Goal: Task Accomplishment & Management: Manage account settings

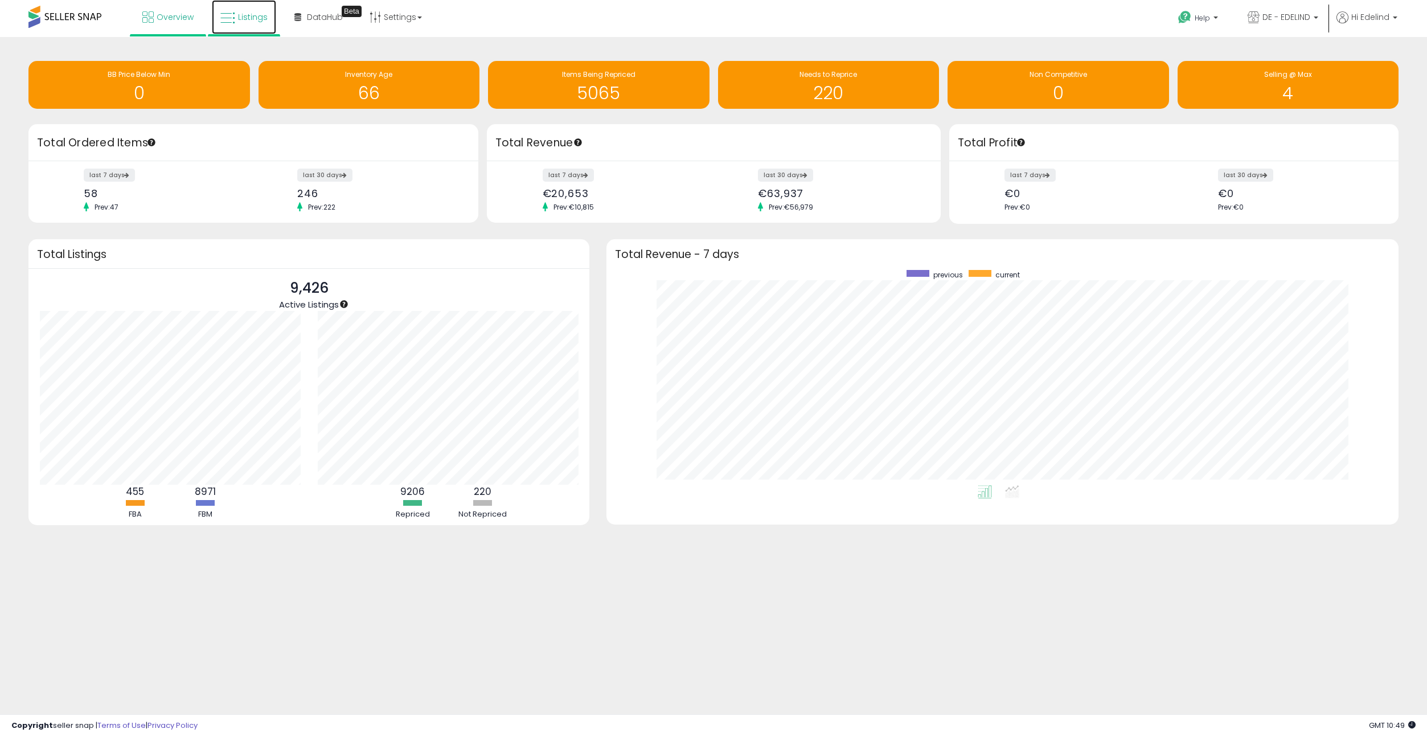
click at [273, 6] on link "Listings" at bounding box center [244, 17] width 64 height 34
click at [235, 23] on link "Listings" at bounding box center [244, 17] width 64 height 34
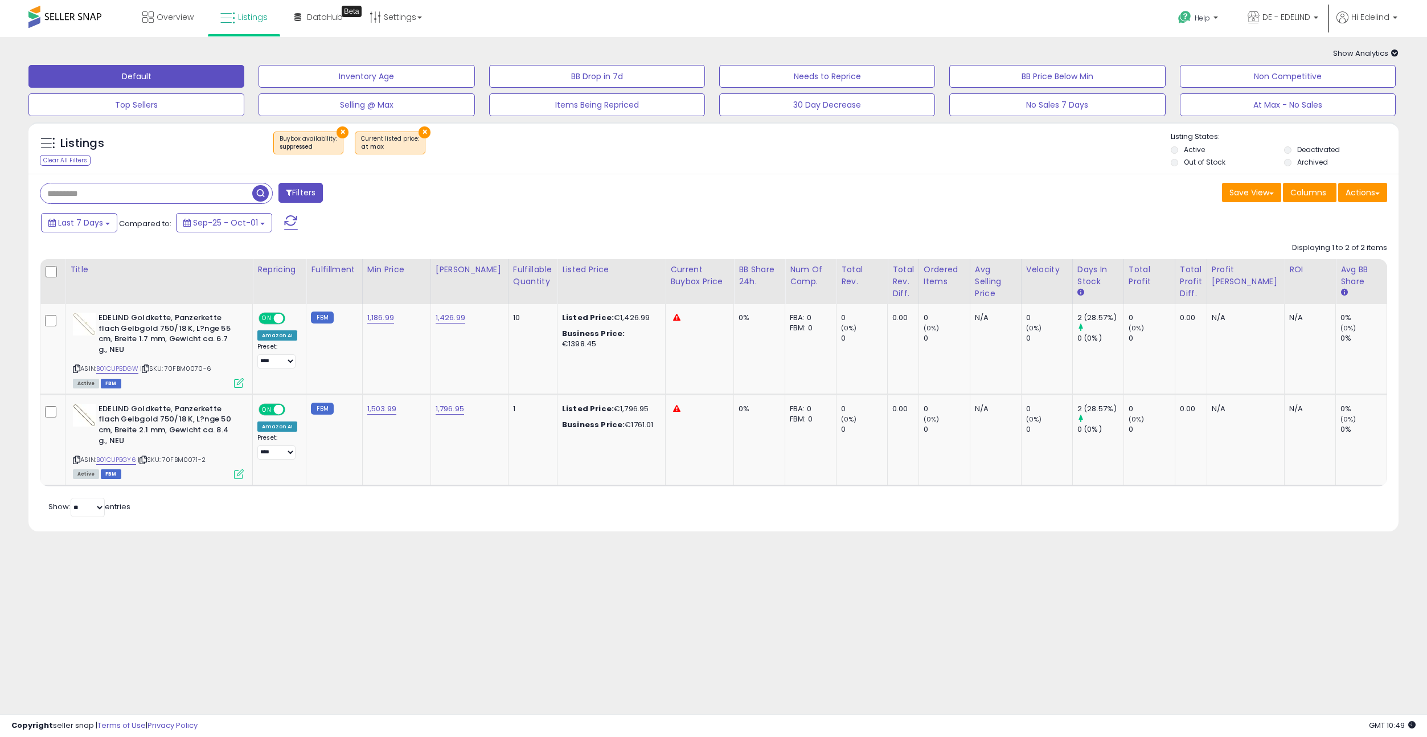
click at [340, 133] on button "×" at bounding box center [343, 132] width 12 height 12
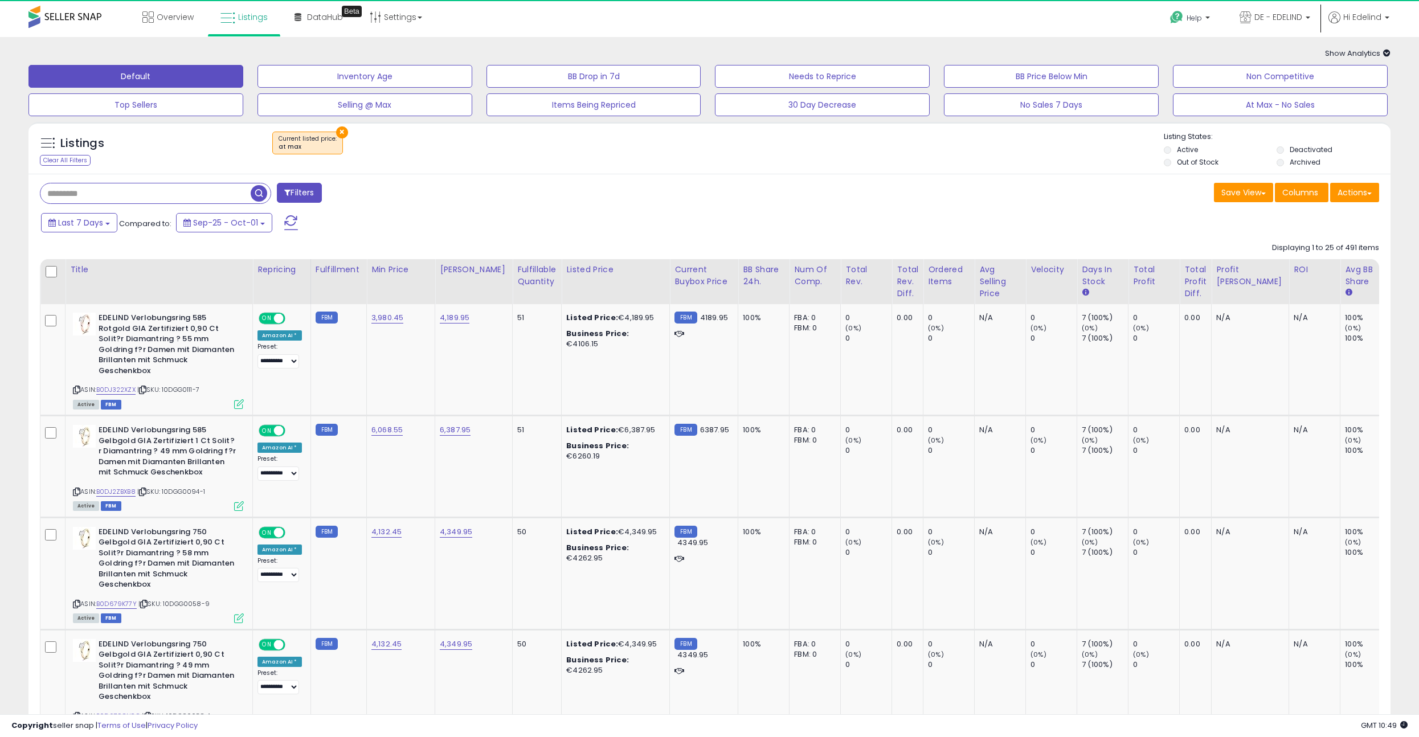
click at [505, 170] on div "Listings Clear All Filters × at max Active" at bounding box center [709, 151] width 1362 height 39
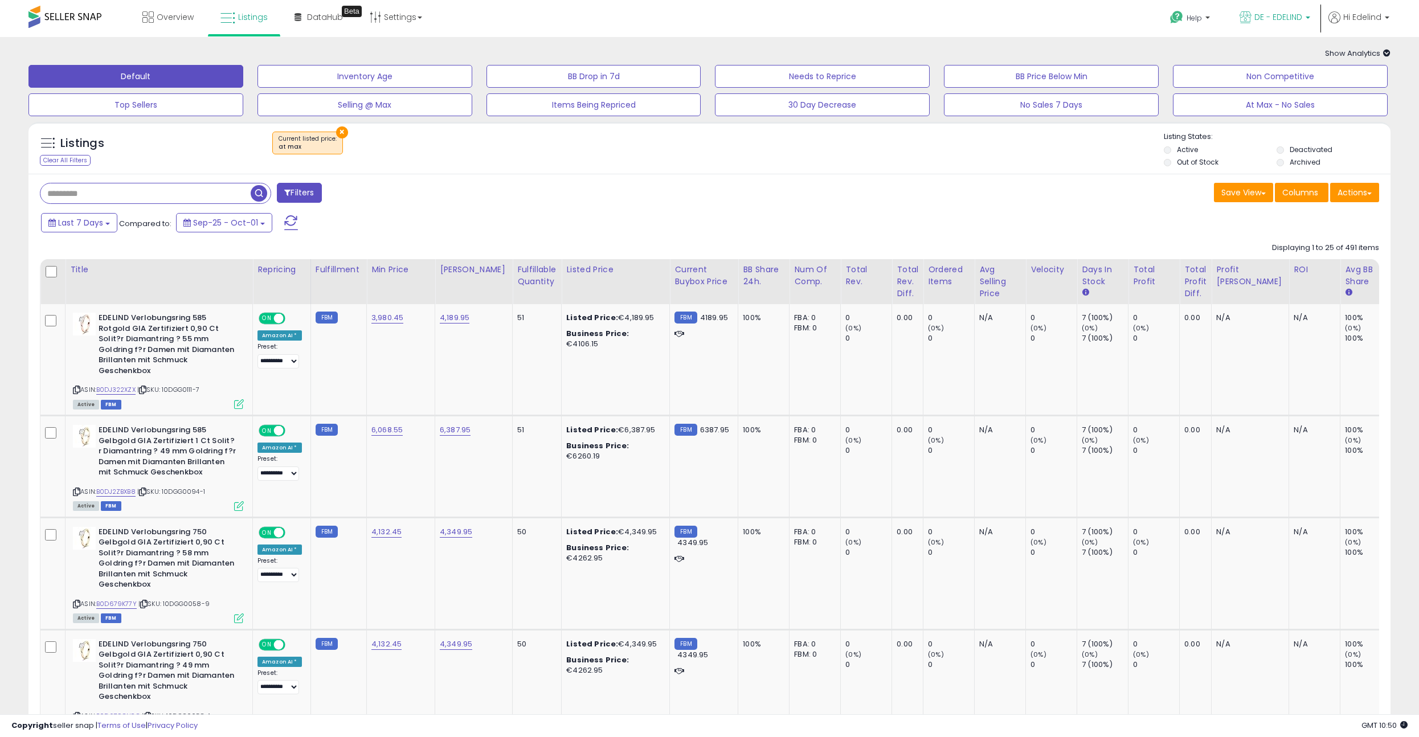
click at [1295, 15] on span "DE - EDELIND" at bounding box center [1278, 16] width 48 height 11
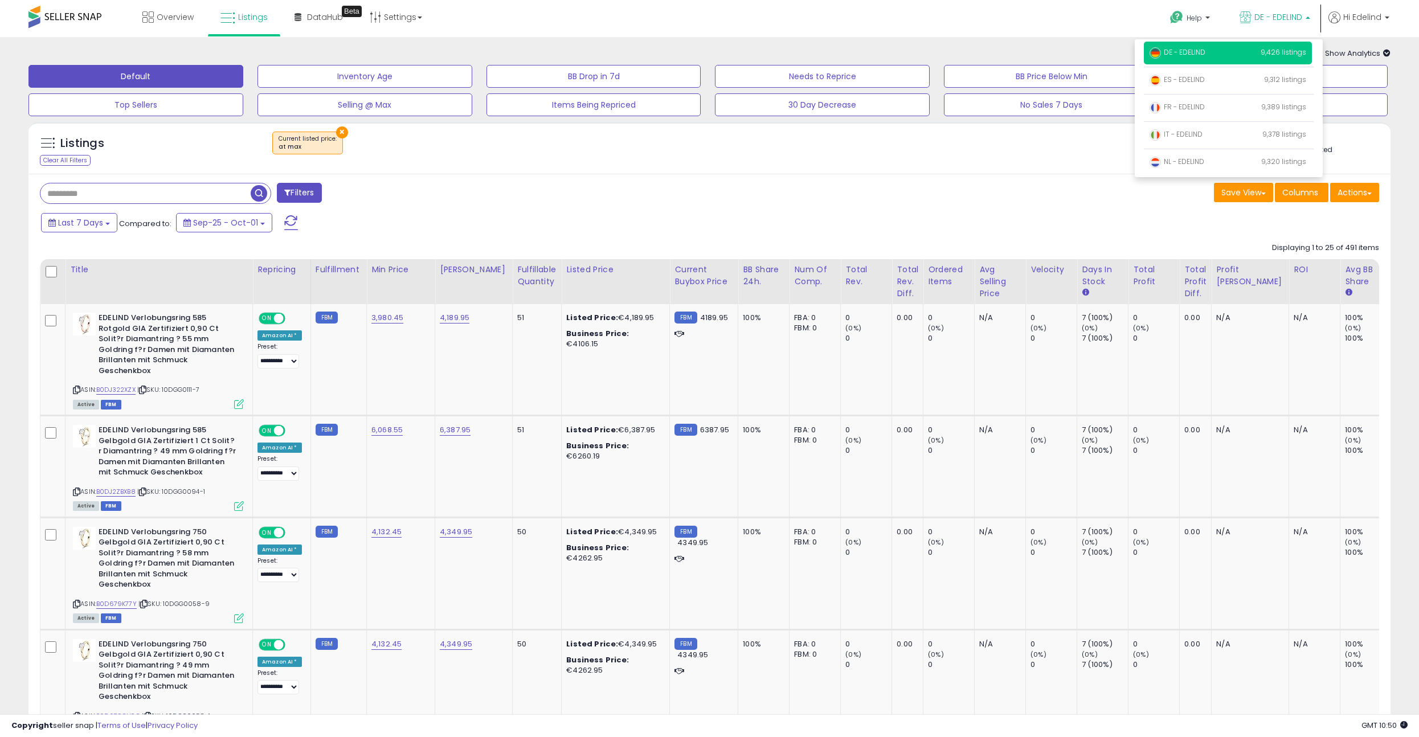
click at [997, 31] on div "Help Contact Support Search Knowledge Hub Request a Feature Hi Edelind" at bounding box center [1166, 24] width 470 height 48
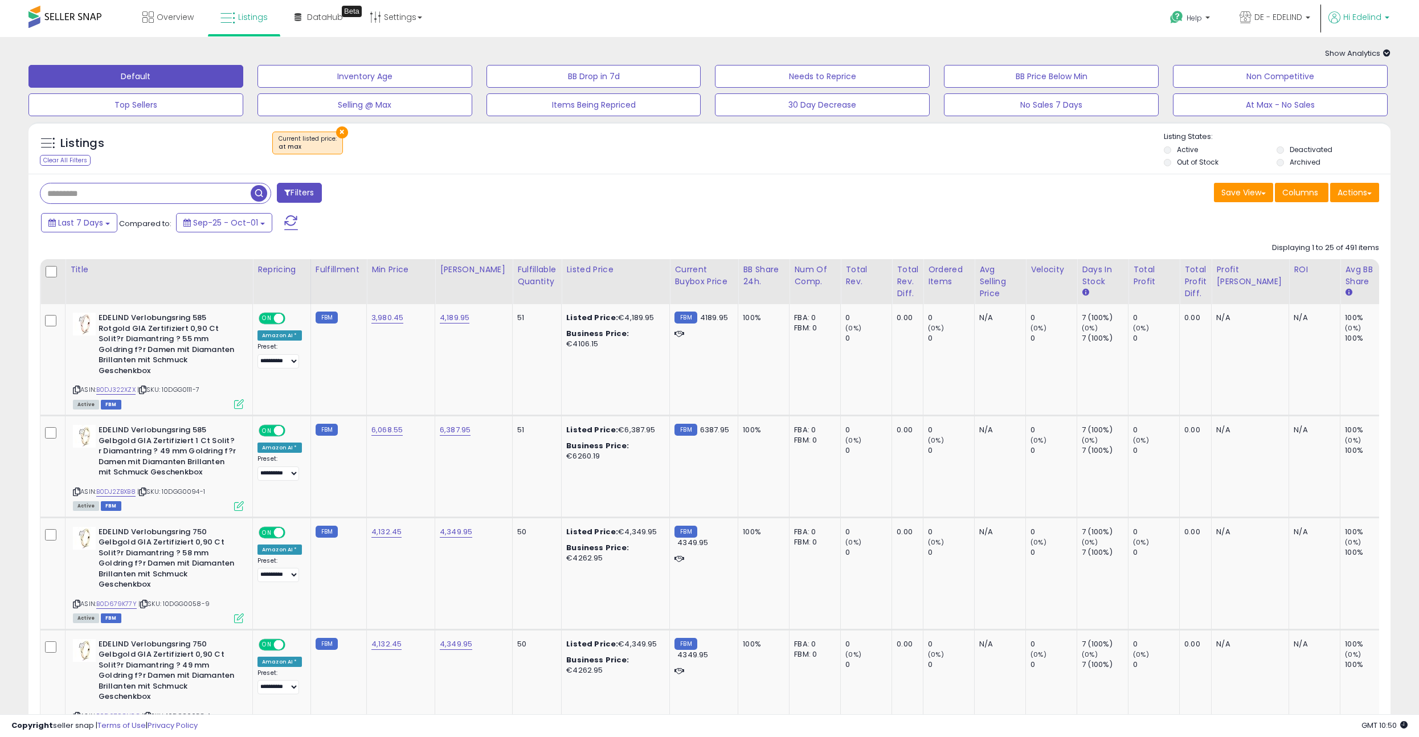
click at [1375, 13] on span "Hi Edelind" at bounding box center [1362, 16] width 38 height 11
click at [1360, 56] on link "Account" at bounding box center [1363, 60] width 30 height 11
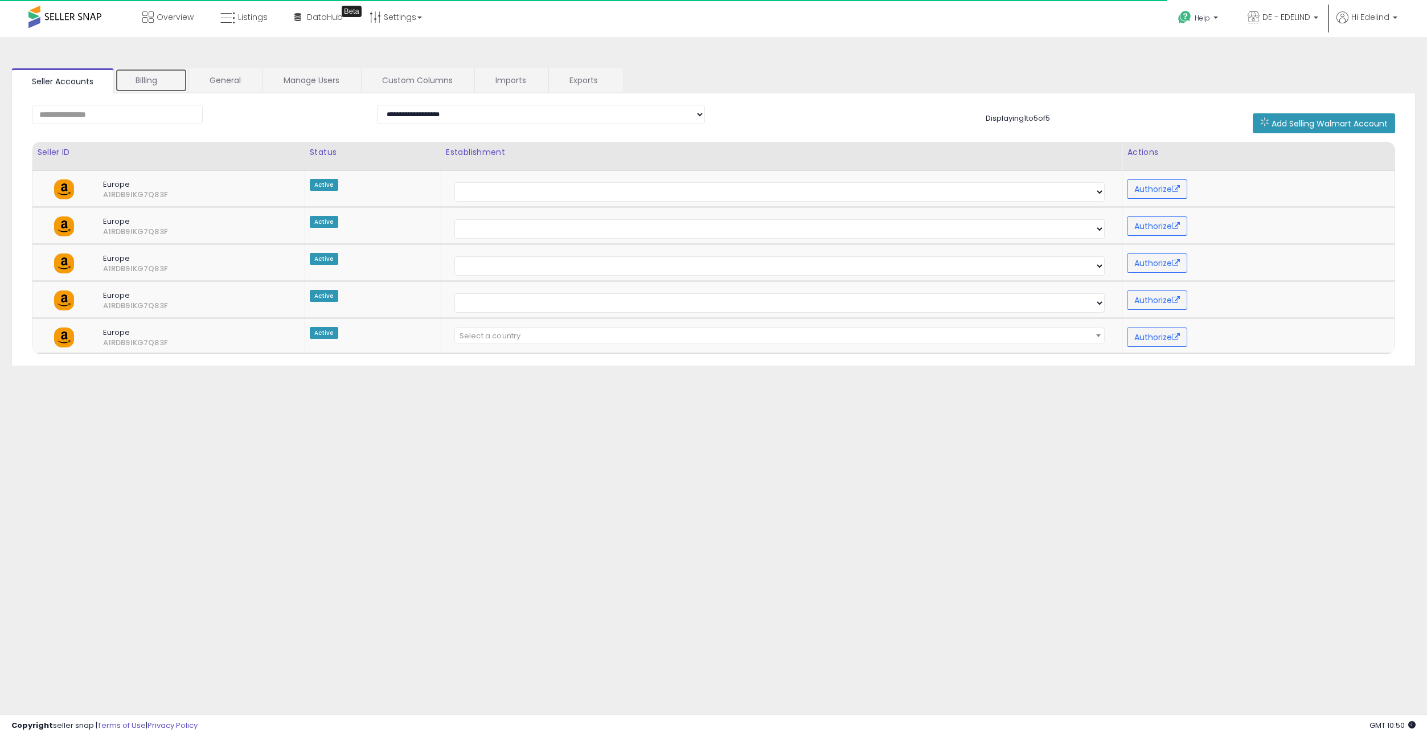
click at [144, 80] on link "Billing" at bounding box center [151, 80] width 72 height 24
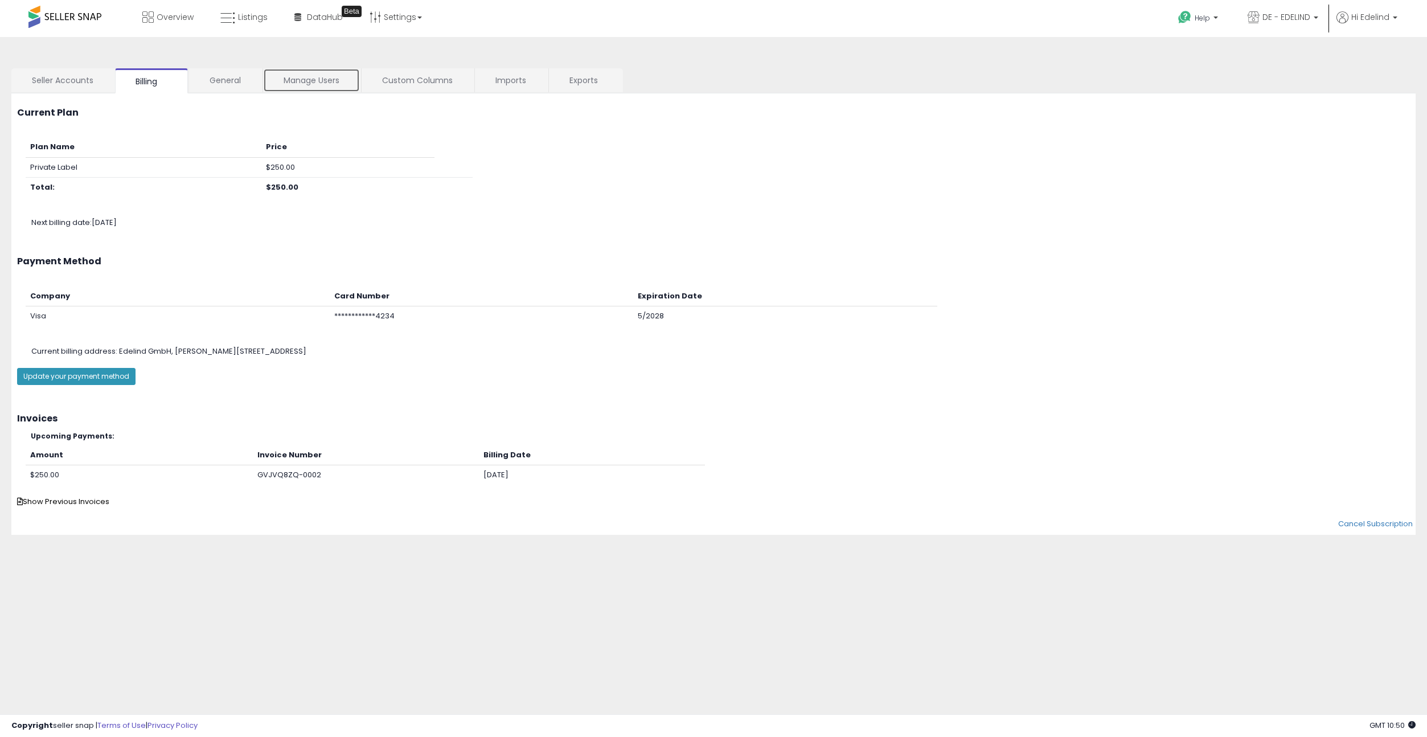
click at [309, 77] on link "Manage Users" at bounding box center [311, 80] width 97 height 24
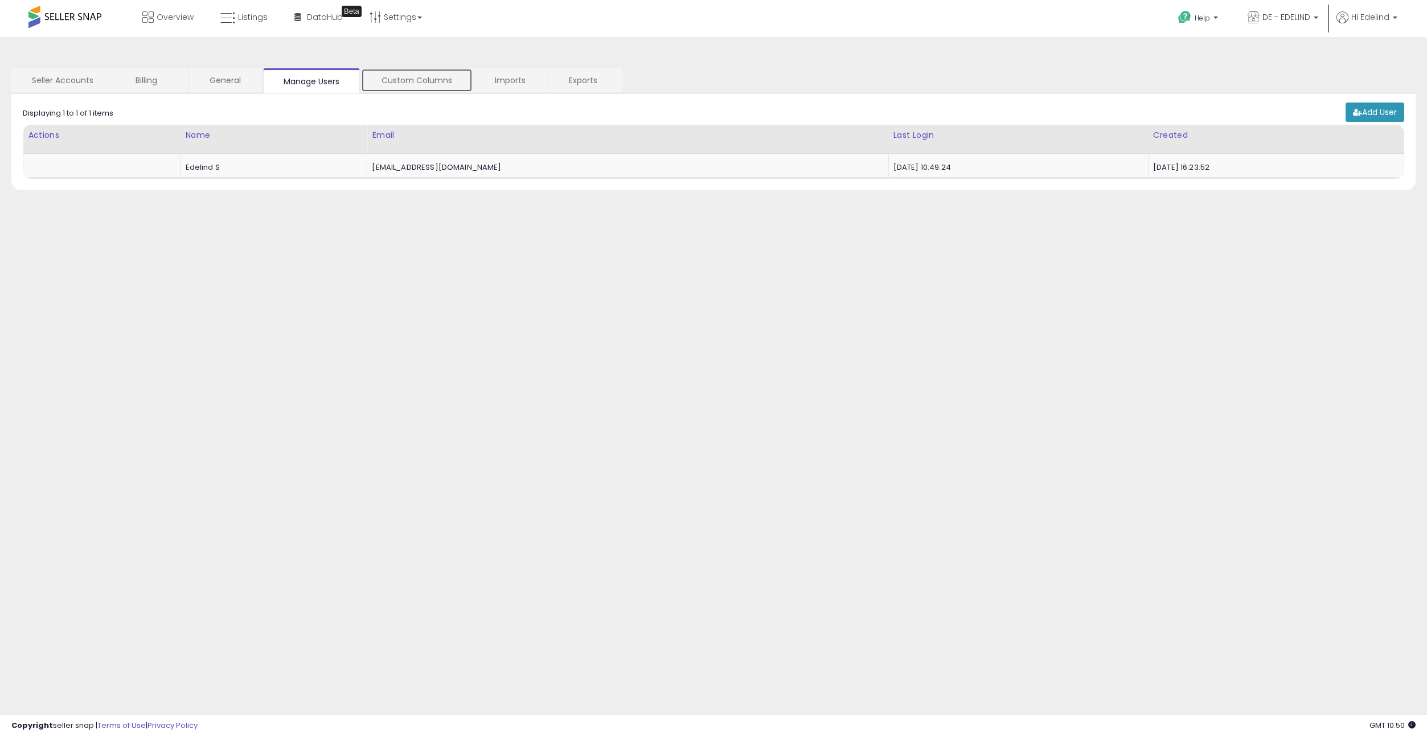
click at [427, 77] on link "Custom Columns" at bounding box center [417, 80] width 112 height 24
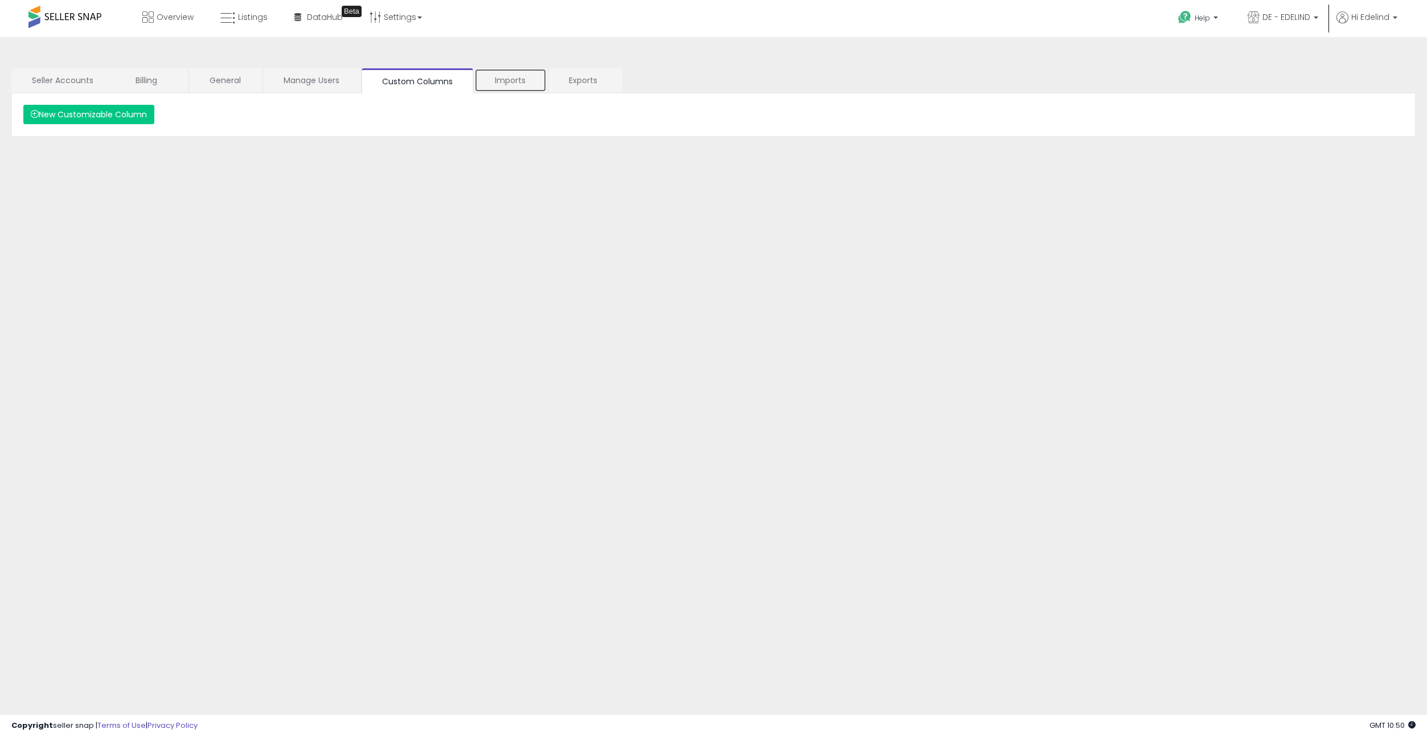
click at [513, 77] on link "Imports" at bounding box center [510, 80] width 72 height 24
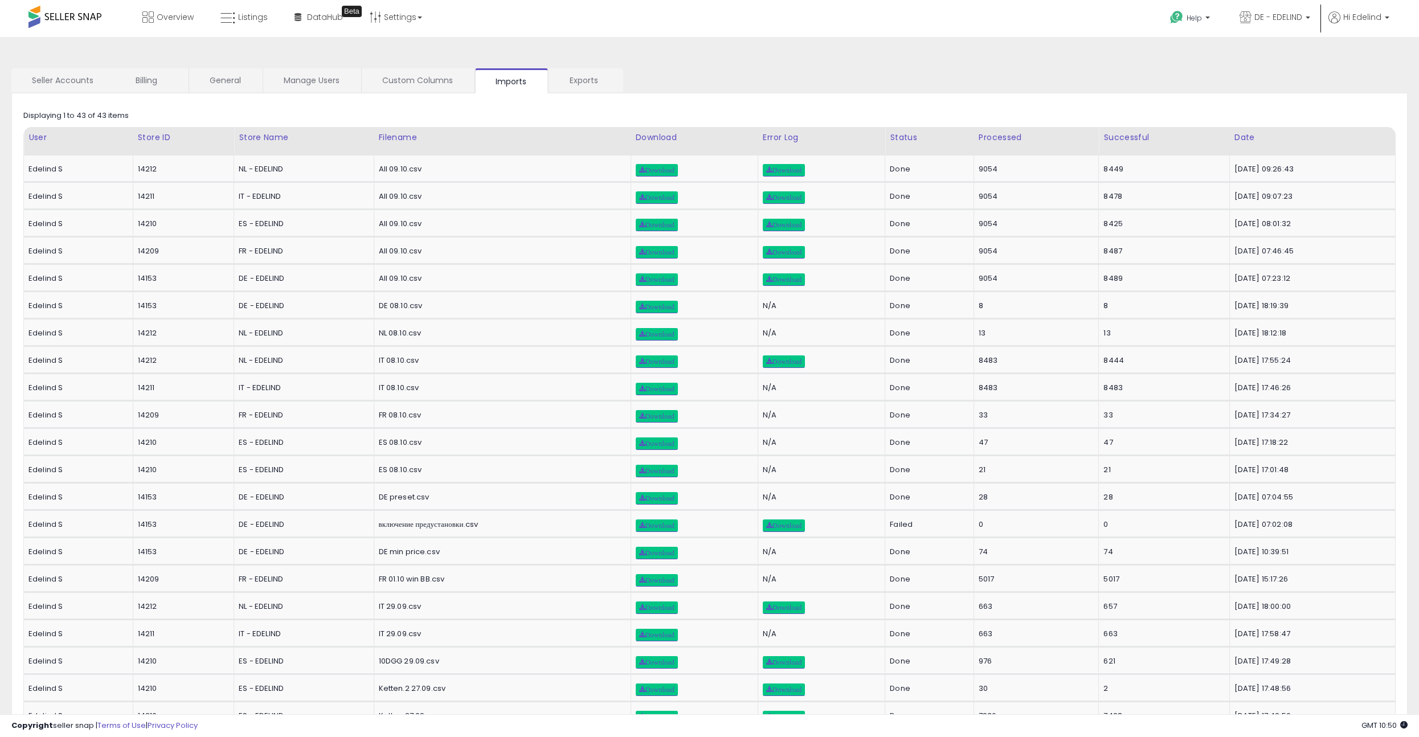
click at [76, 21] on span at bounding box center [64, 17] width 73 height 22
click at [72, 19] on span at bounding box center [64, 17] width 73 height 22
click at [246, 15] on span "Listings" at bounding box center [253, 16] width 30 height 11
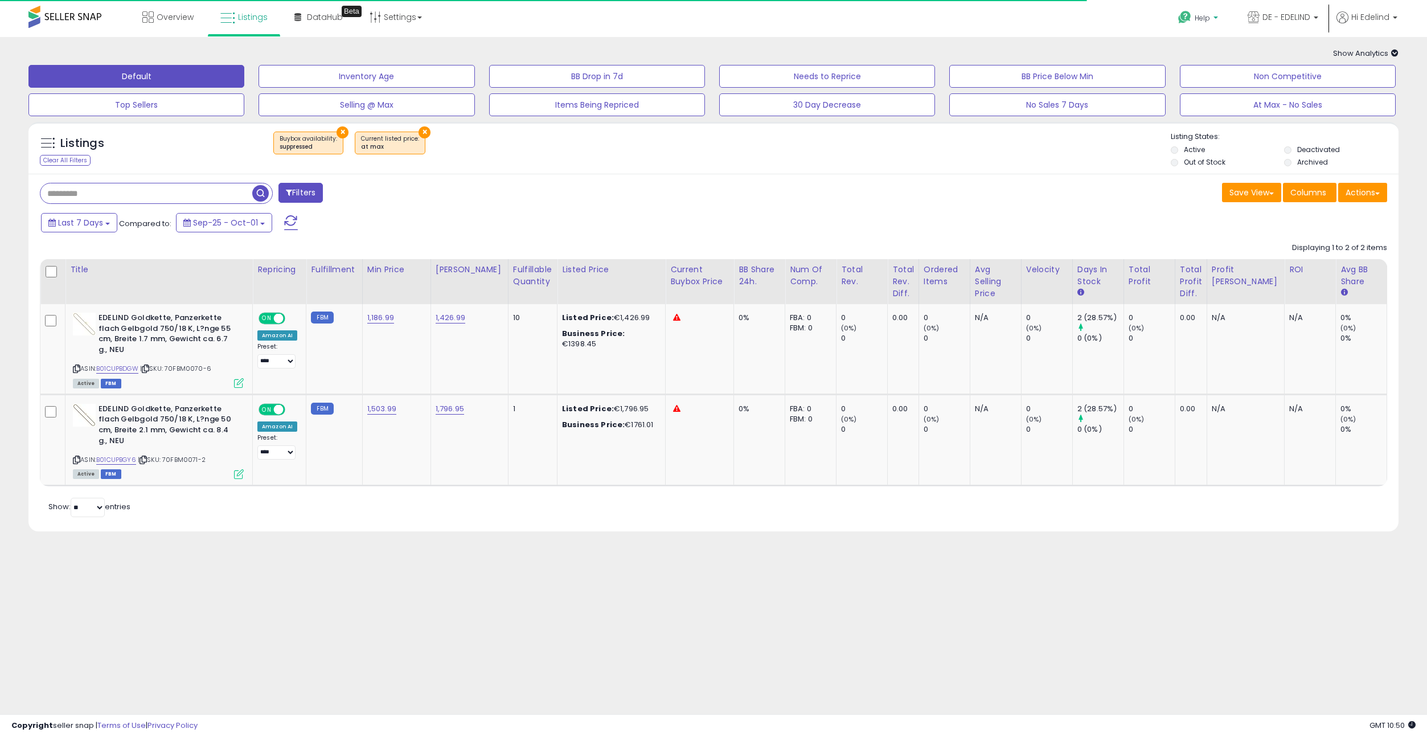
click at [1196, 15] on span "Help" at bounding box center [1202, 18] width 15 height 10
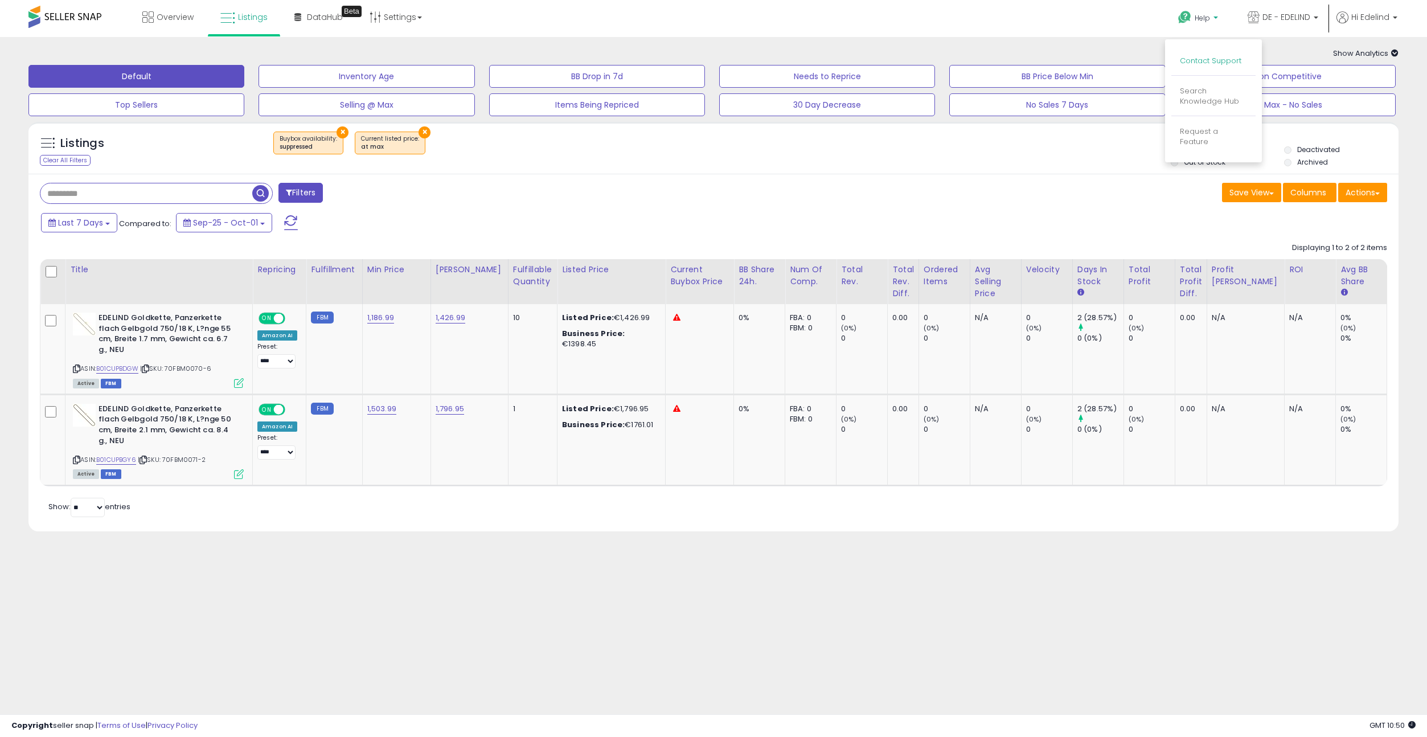
click at [1211, 62] on link "Contact Support" at bounding box center [1211, 60] width 62 height 11
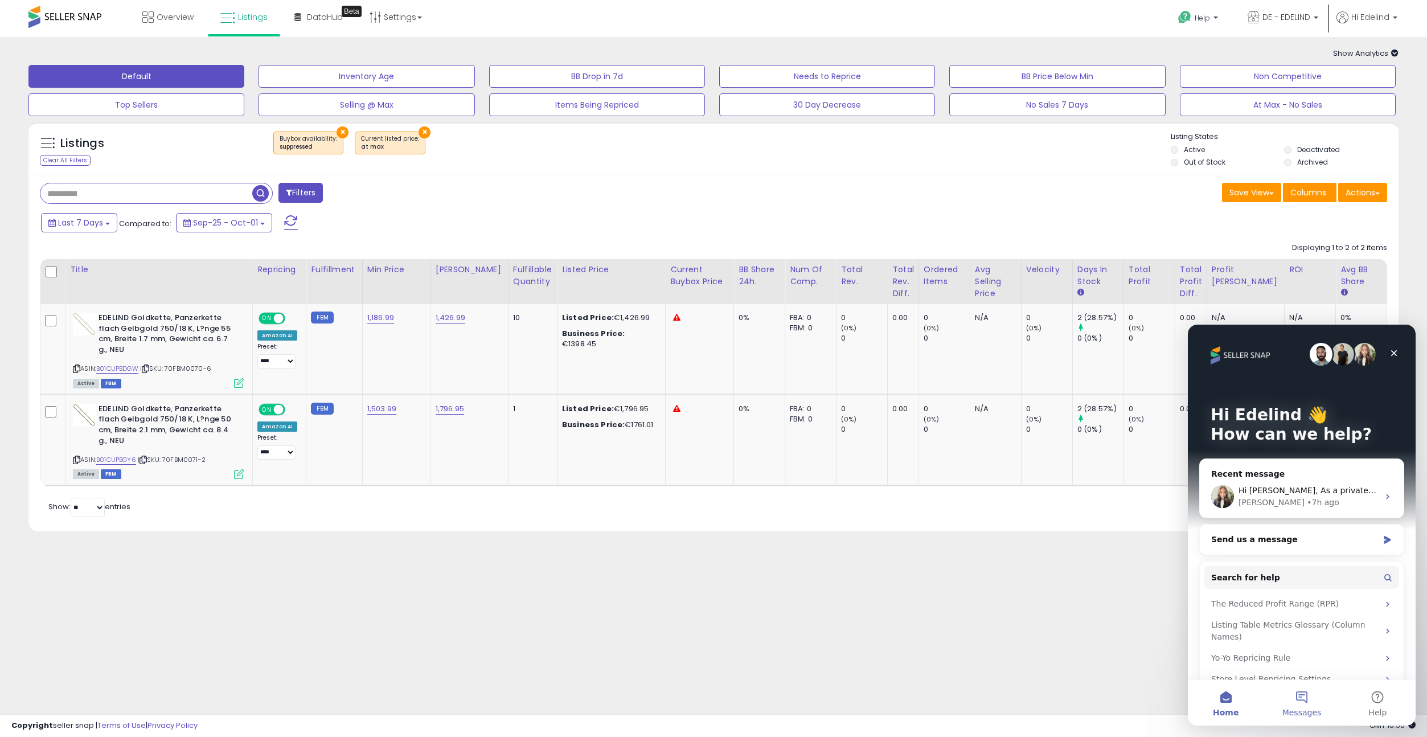
click at [1301, 701] on button "Messages" at bounding box center [1302, 703] width 76 height 46
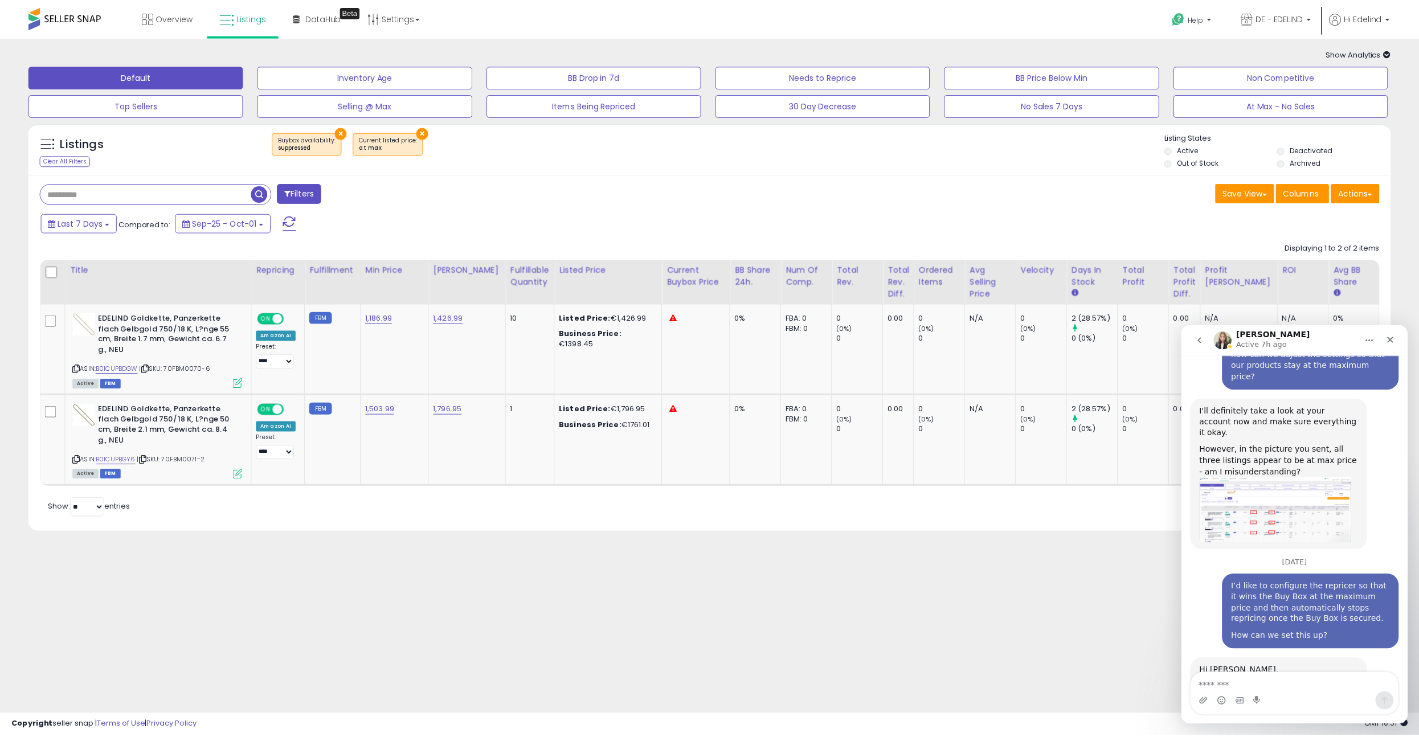
scroll to position [1680, 0]
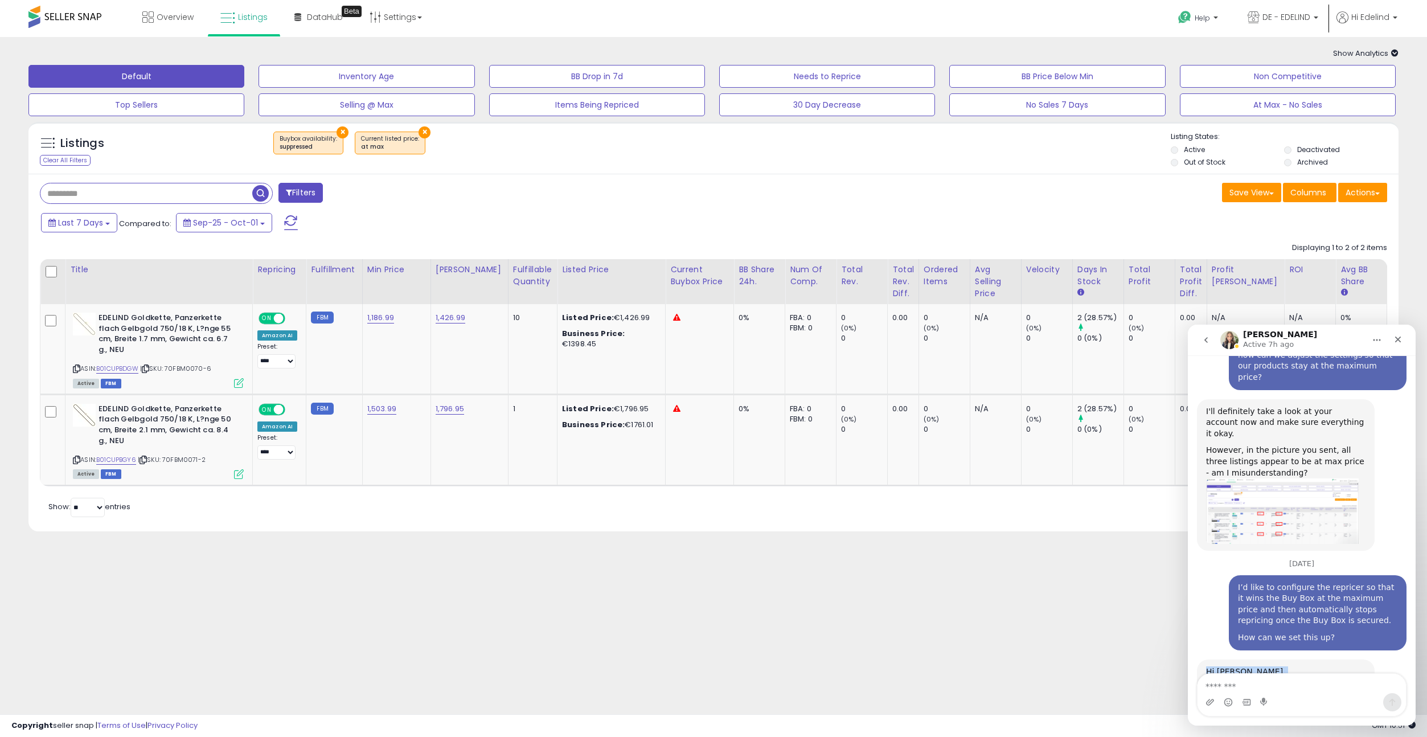
drag, startPoint x: 1304, startPoint y: 641, endPoint x: 1203, endPoint y: 560, distance: 129.2
click at [1203, 660] on div "Hi Sergej, As a private label seller, you will be the buy box winner if you do …" at bounding box center [1286, 711] width 178 height 103
click at [337, 132] on button "×" at bounding box center [343, 132] width 12 height 12
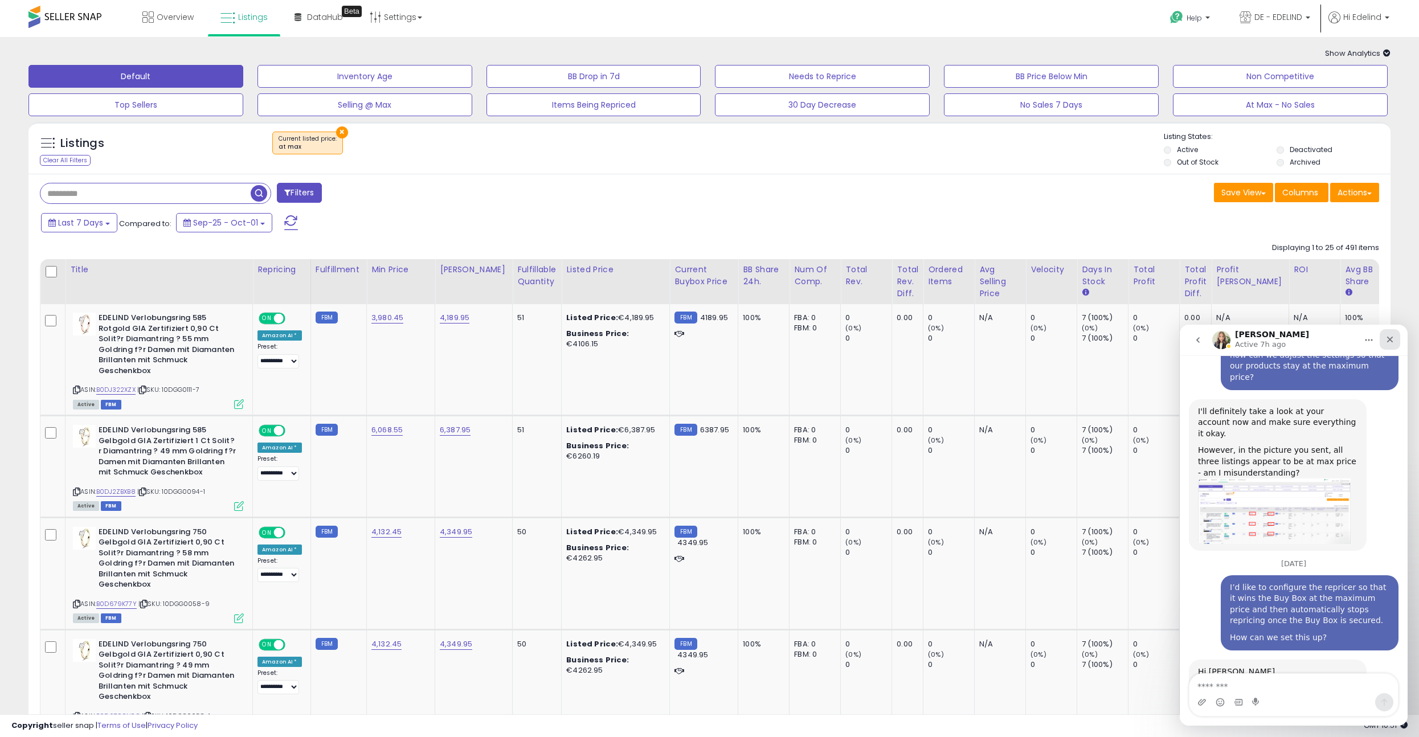
click at [1393, 341] on icon "Close" at bounding box center [1389, 339] width 9 height 9
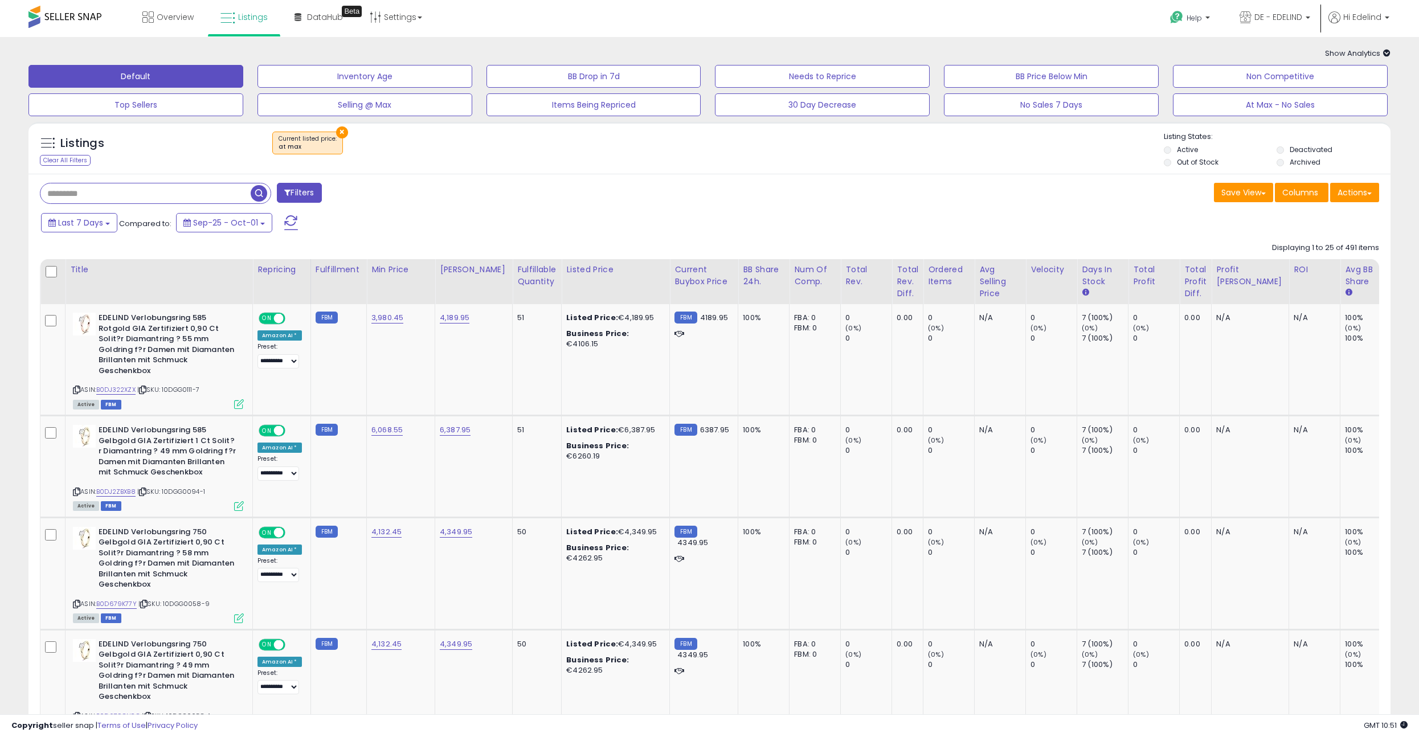
scroll to position [1682, 0]
click at [943, 204] on div "Save View Save As New View Update Current View Columns Actions Import Export Vi…" at bounding box center [1049, 194] width 678 height 22
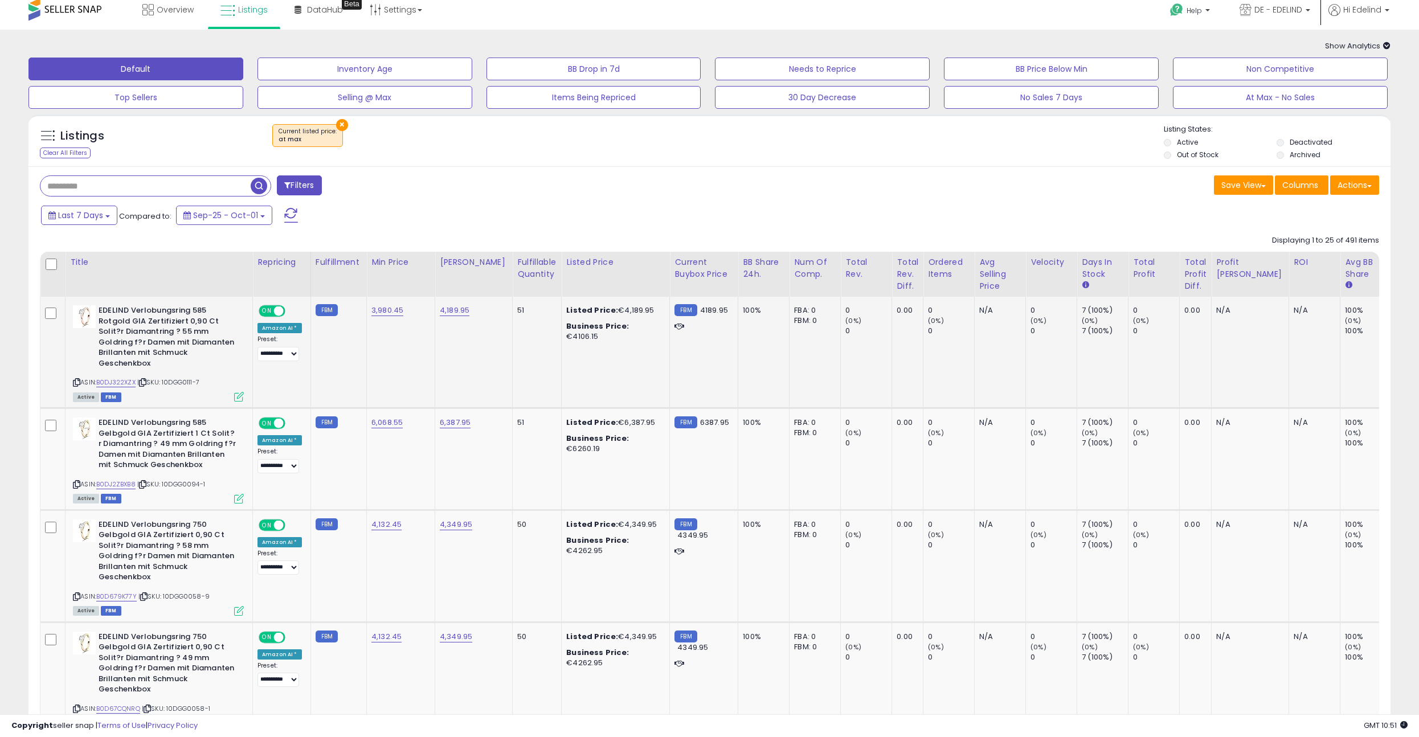
scroll to position [0, 0]
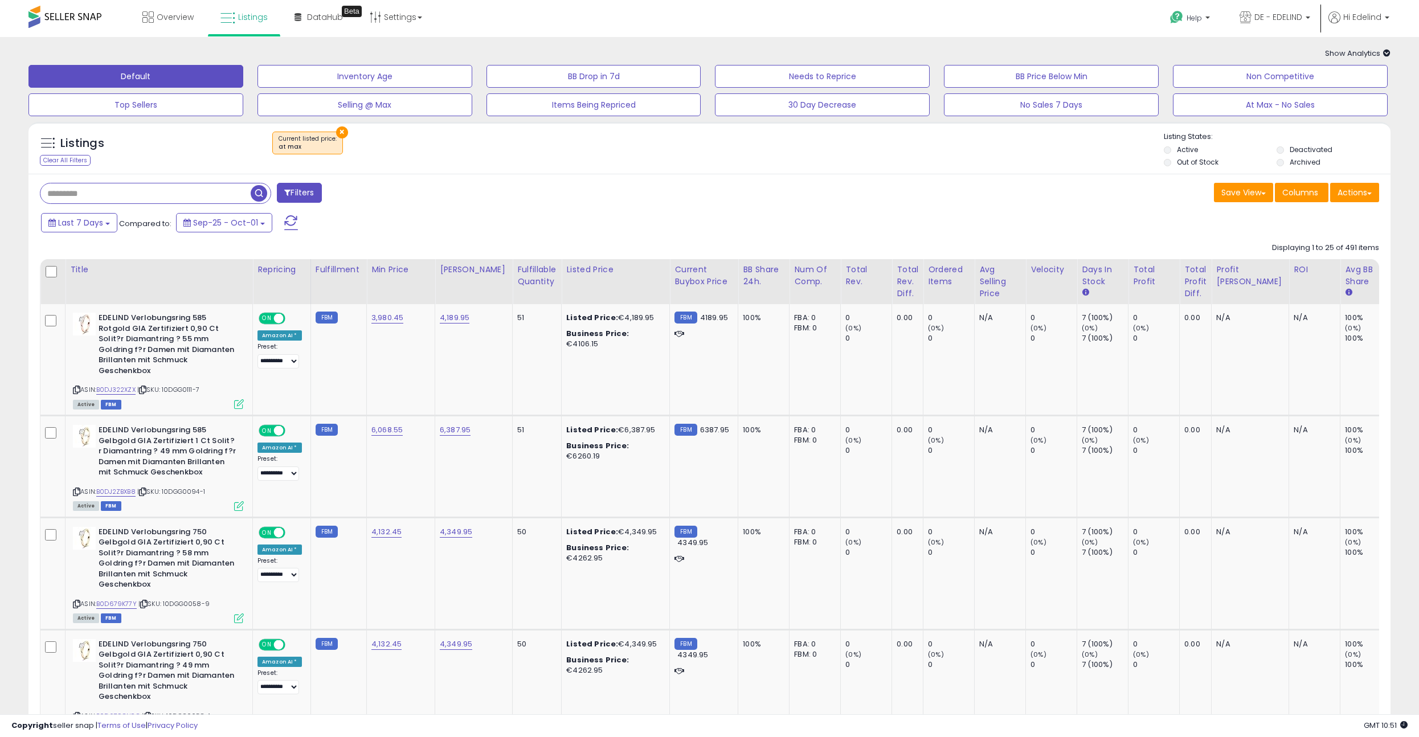
click at [1002, 167] on div "Listings Clear All Filters × at max Active" at bounding box center [709, 151] width 1362 height 39
click at [1284, 16] on span "DE - EDELIND" at bounding box center [1278, 16] width 48 height 11
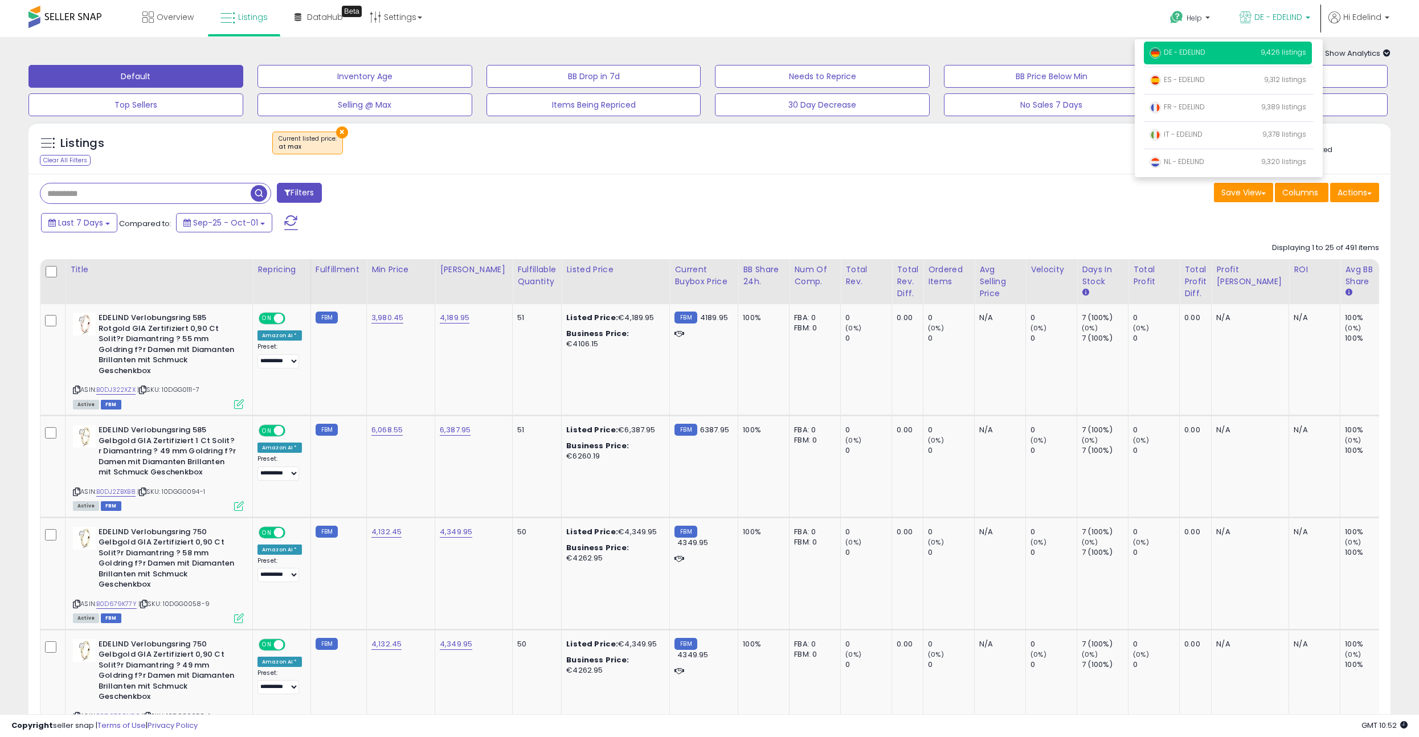
click at [1124, 15] on div "Help Contact Support Search Knowledge Hub Request a Feature Hi Edelind" at bounding box center [1166, 24] width 470 height 48
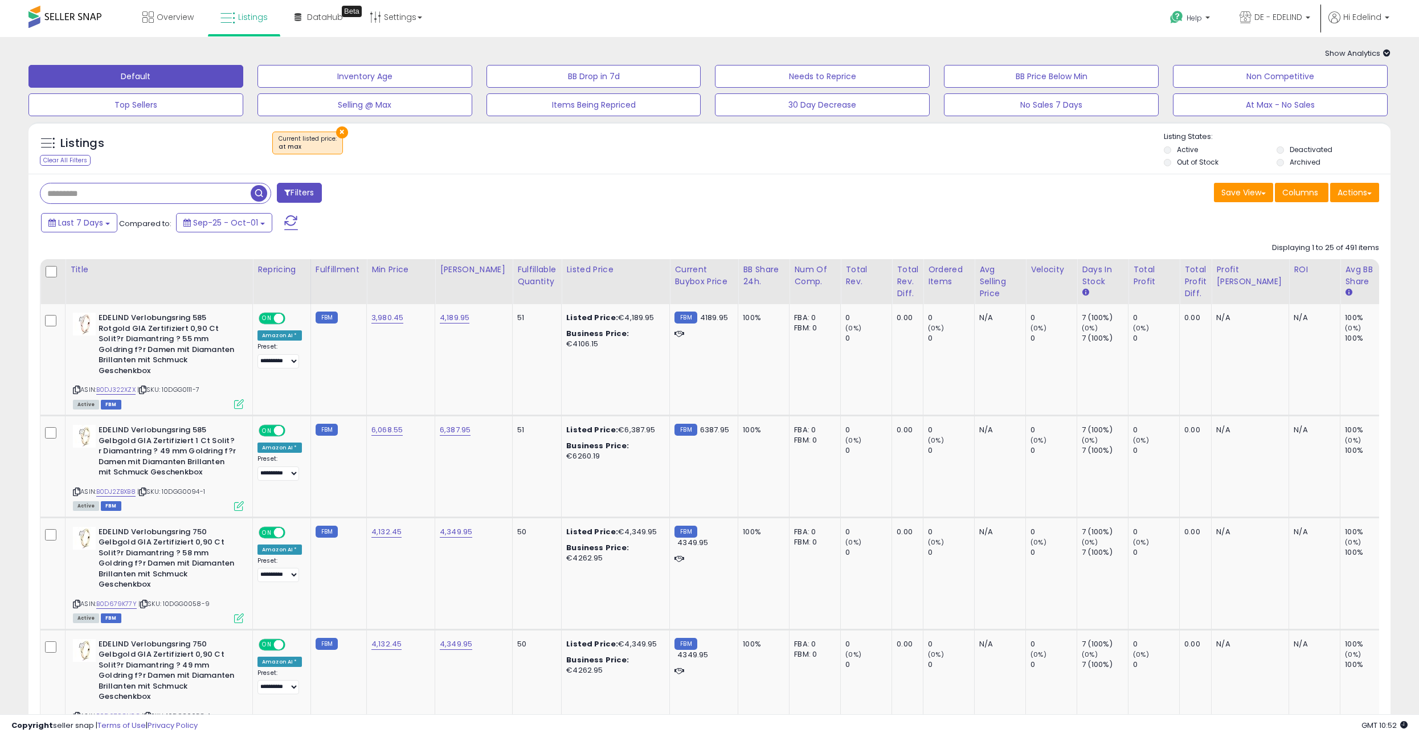
click at [321, 195] on button "Filters" at bounding box center [299, 193] width 44 height 20
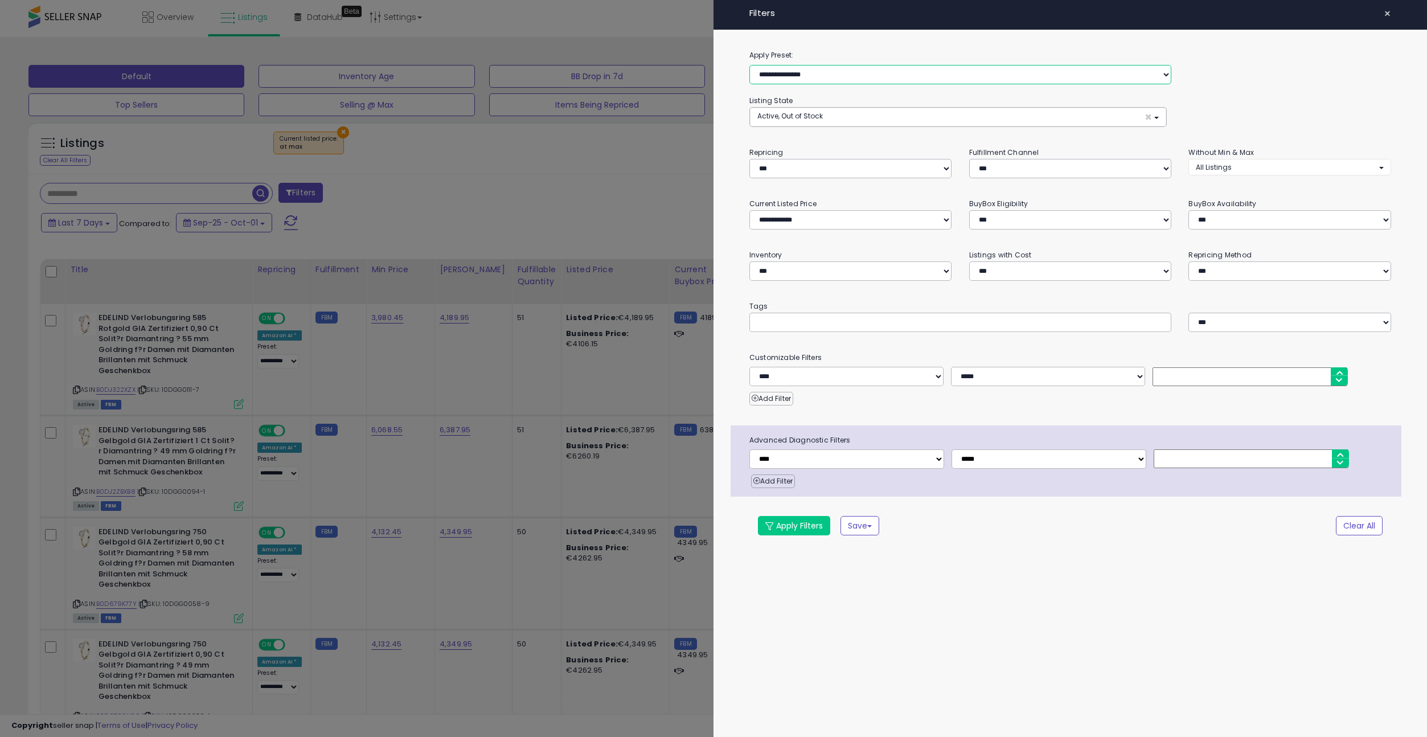
click at [908, 69] on select "**********" at bounding box center [961, 74] width 423 height 19
select select "**********"
click at [750, 65] on select "**********" at bounding box center [961, 74] width 423 height 19
select select "*"
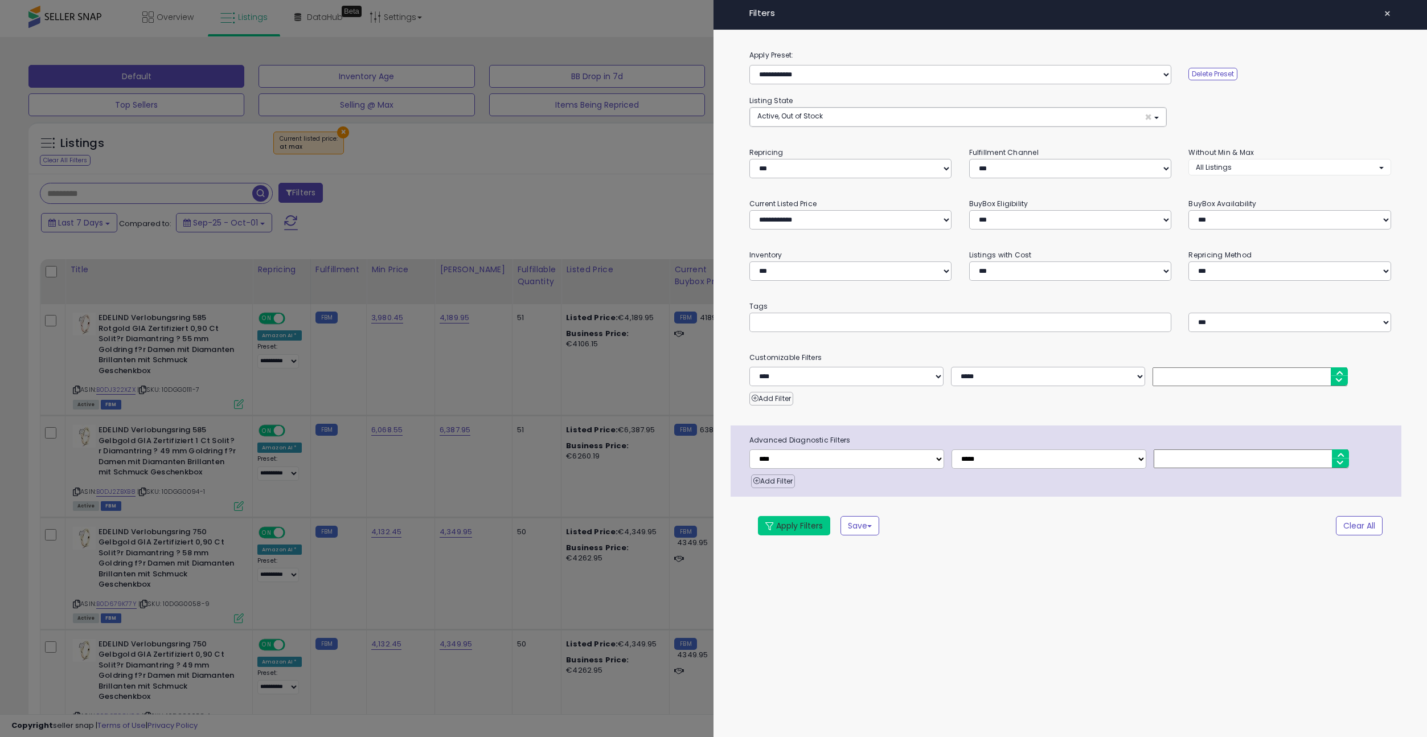
click at [804, 520] on button "Apply Filters" at bounding box center [794, 525] width 72 height 19
click at [792, 523] on button "Apply Filters" at bounding box center [794, 525] width 72 height 19
click at [789, 80] on select "**********" at bounding box center [961, 74] width 423 height 19
select select "**********"
click at [750, 65] on select "**********" at bounding box center [961, 74] width 423 height 19
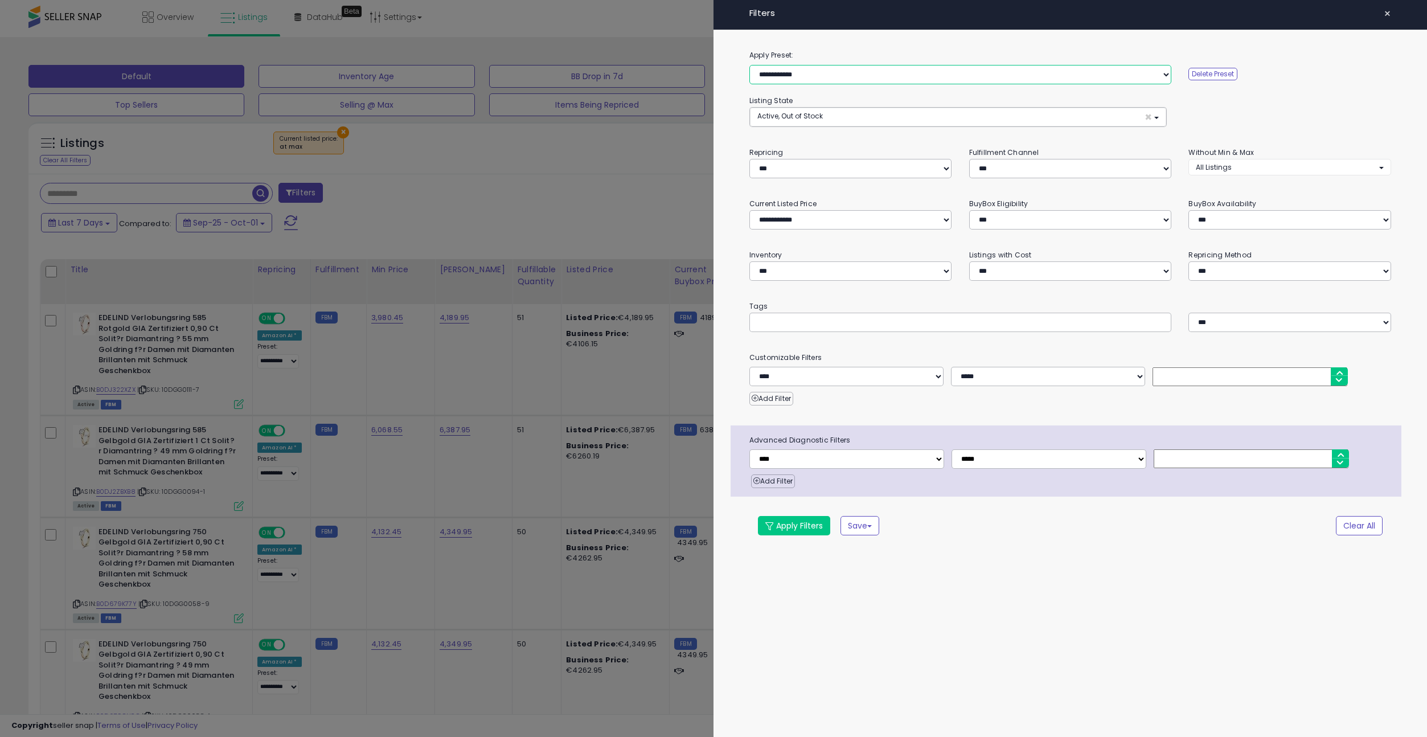
select select "***"
select select "**********"
select select "*"
click at [805, 525] on button "Apply Filters" at bounding box center [794, 525] width 72 height 19
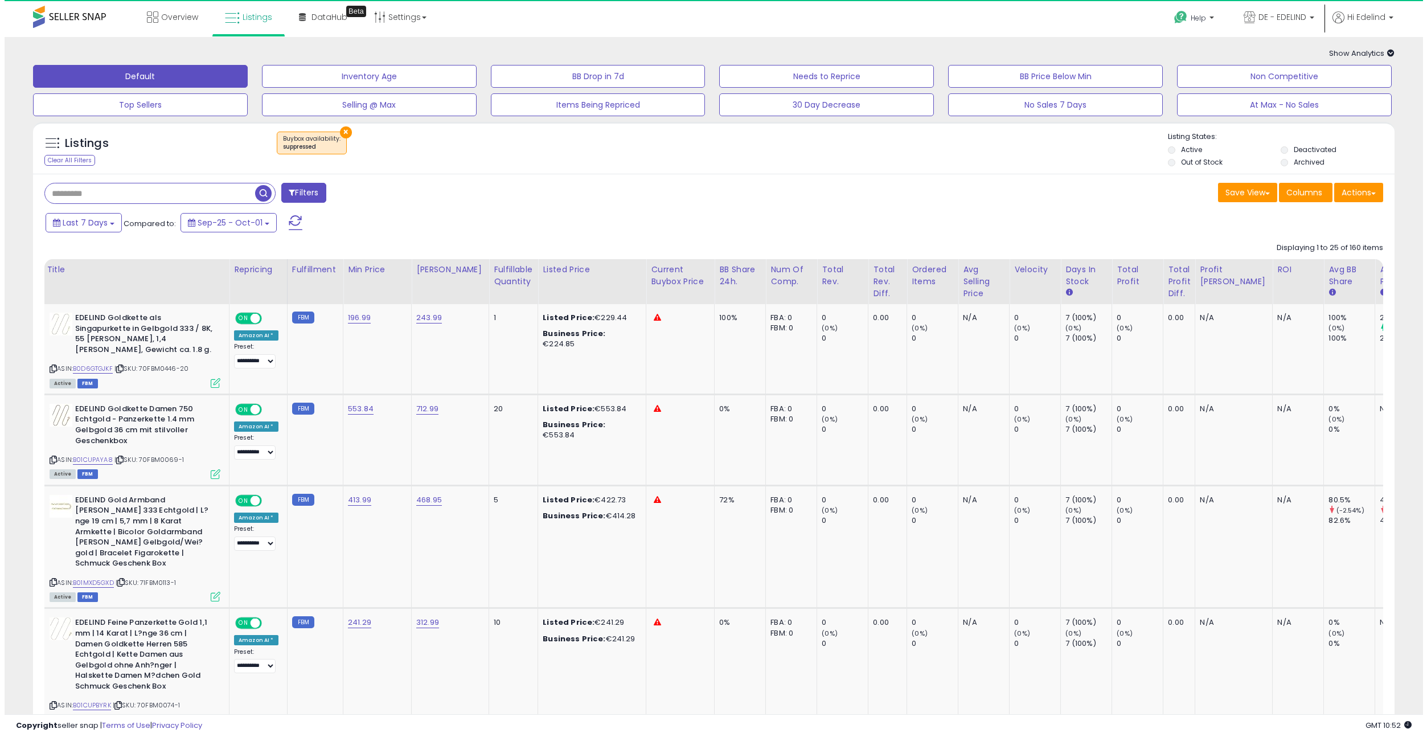
scroll to position [0, 31]
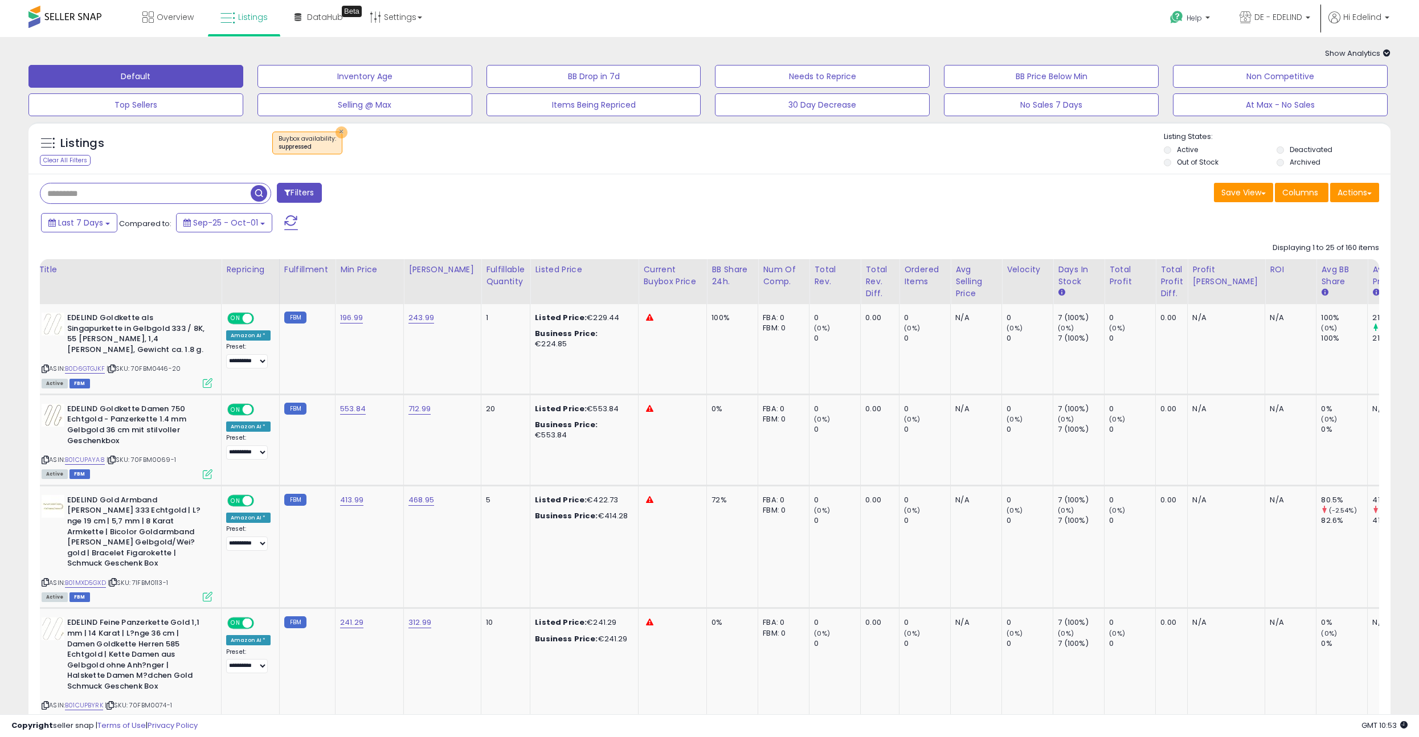
click at [342, 133] on button "×" at bounding box center [341, 132] width 12 height 12
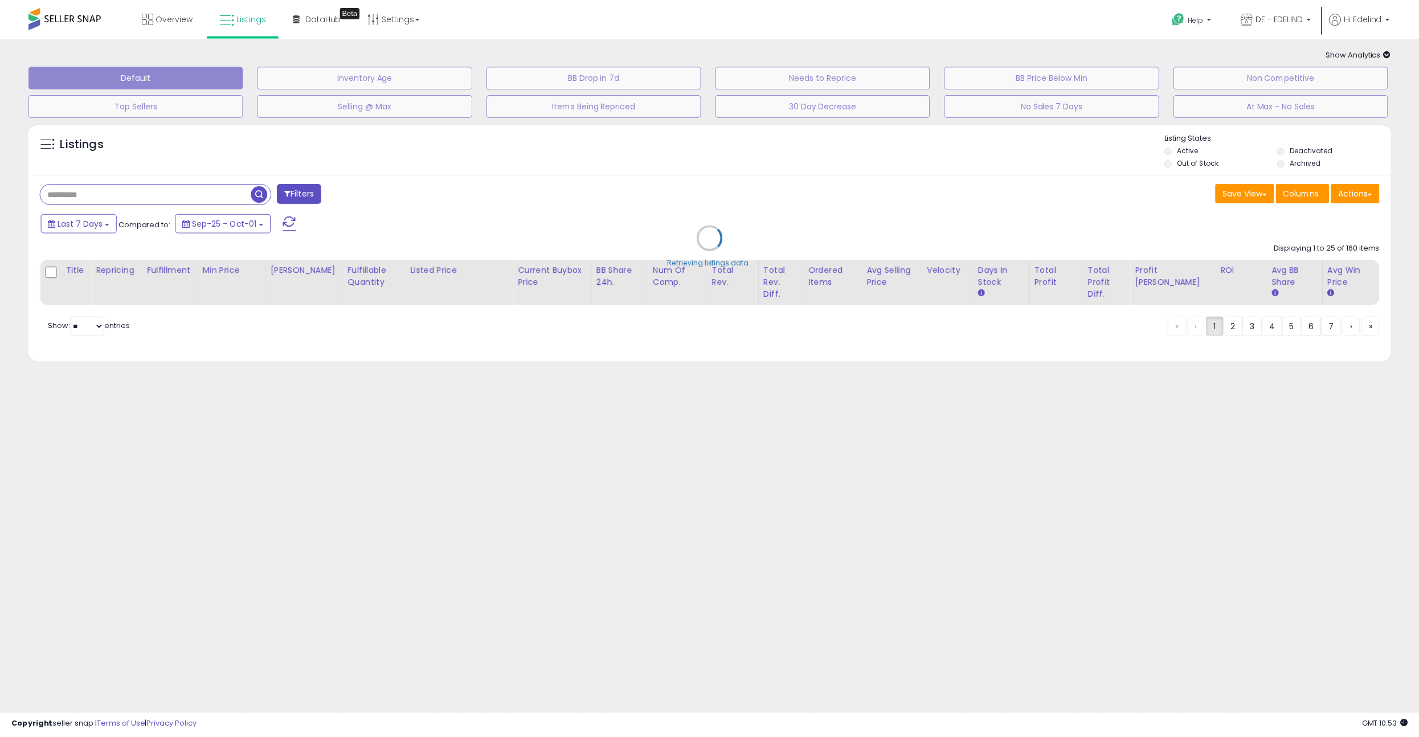
scroll to position [0, 0]
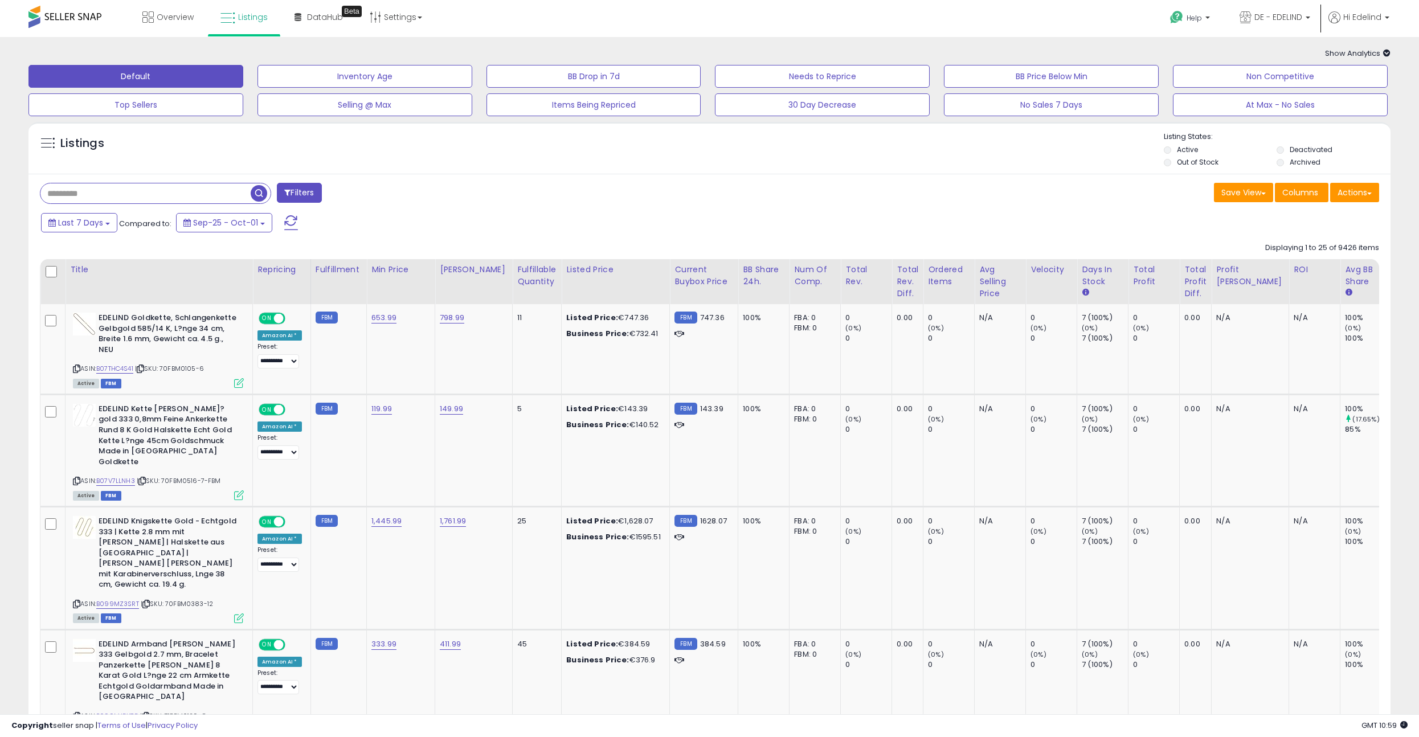
click at [604, 171] on div "Listings Active" at bounding box center [709, 148] width 1362 height 52
click at [692, 189] on div "Filters" at bounding box center [370, 194] width 678 height 23
click at [605, 169] on div "Listings" at bounding box center [709, 151] width 1362 height 39
click at [277, 190] on button "Filters" at bounding box center [299, 193] width 44 height 20
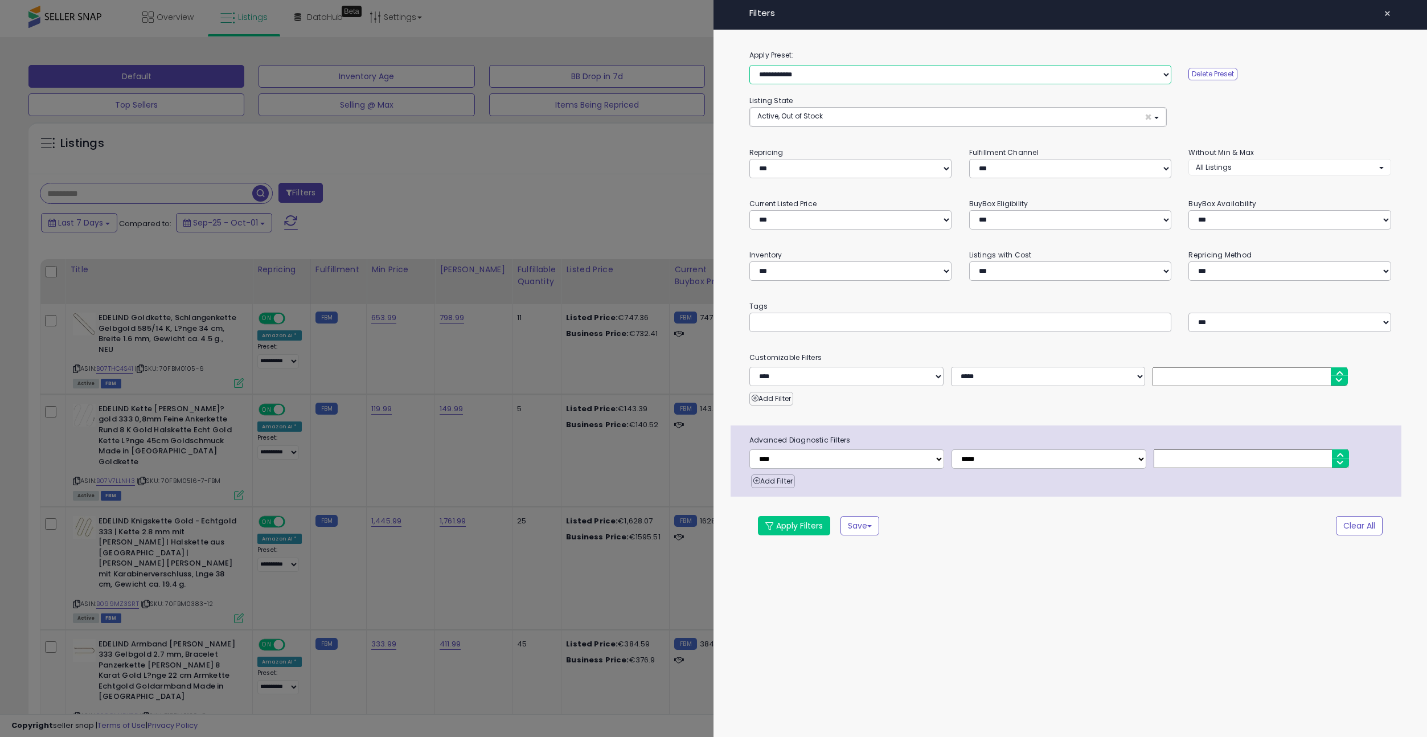
click at [908, 71] on select "**********" at bounding box center [961, 74] width 423 height 19
select select "**********"
click at [750, 65] on select "**********" at bounding box center [961, 74] width 423 height 19
select select "******"
select select "*"
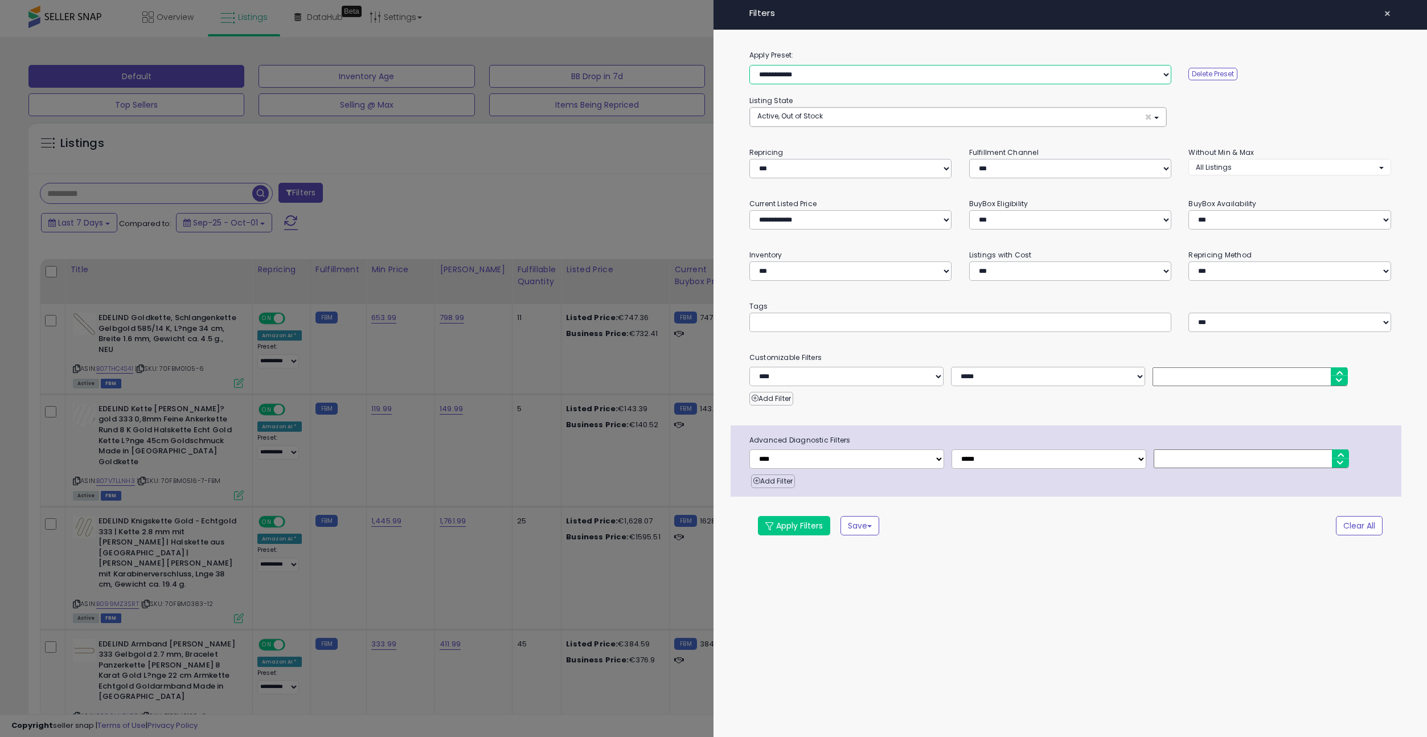
select select "*"
click at [809, 526] on button "Apply Filters" at bounding box center [794, 525] width 72 height 19
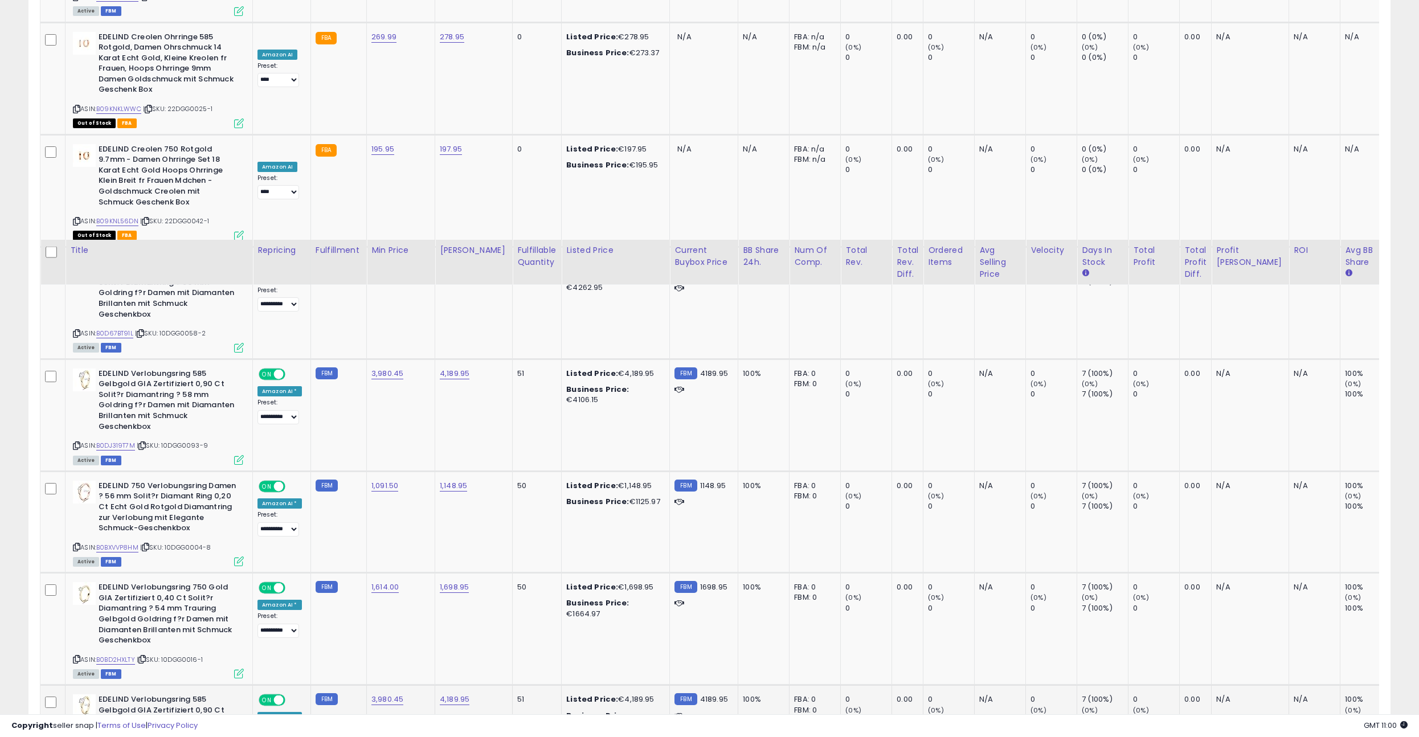
scroll to position [2366, 0]
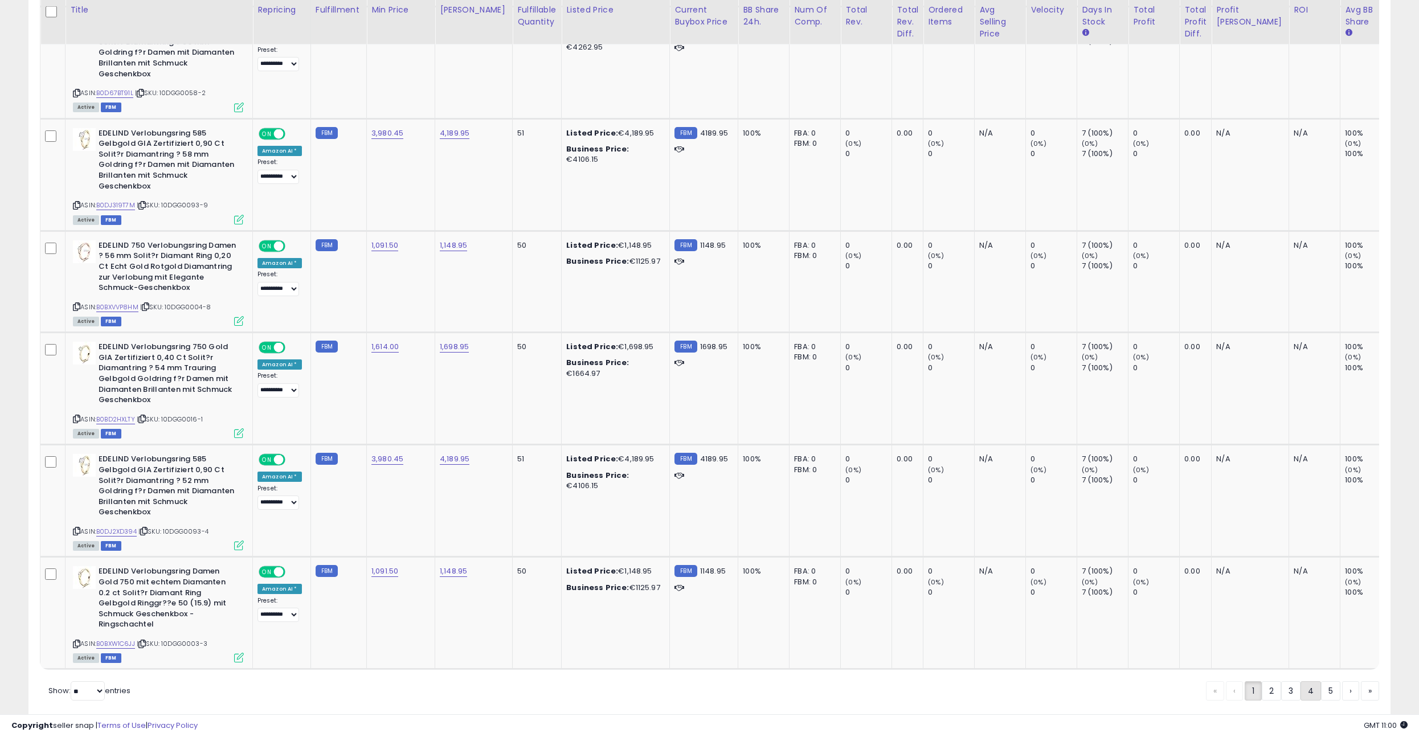
click at [1305, 681] on link "4" at bounding box center [1310, 690] width 21 height 19
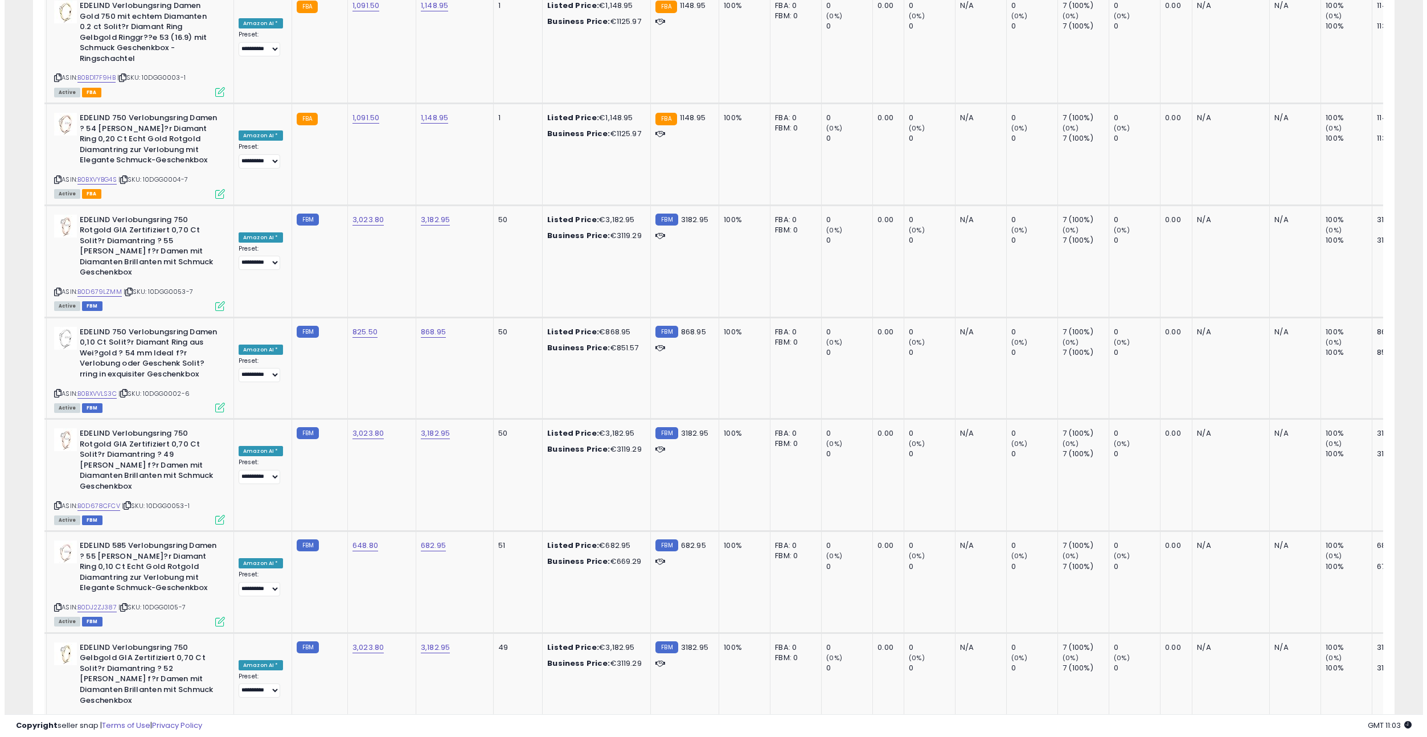
scroll to position [0, 0]
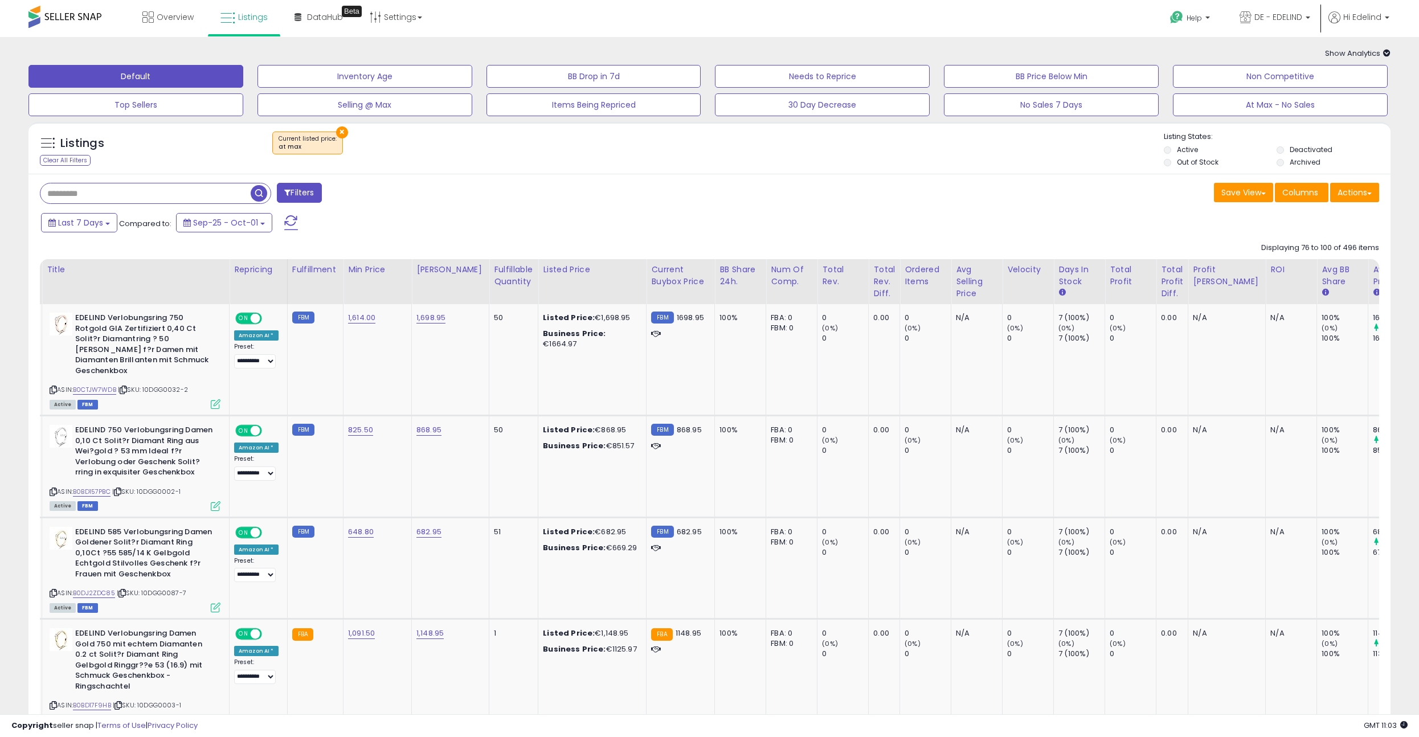
click at [586, 146] on div "× Current listed price : at max" at bounding box center [711, 148] width 906 height 32
click at [309, 198] on button "Filters" at bounding box center [299, 193] width 44 height 20
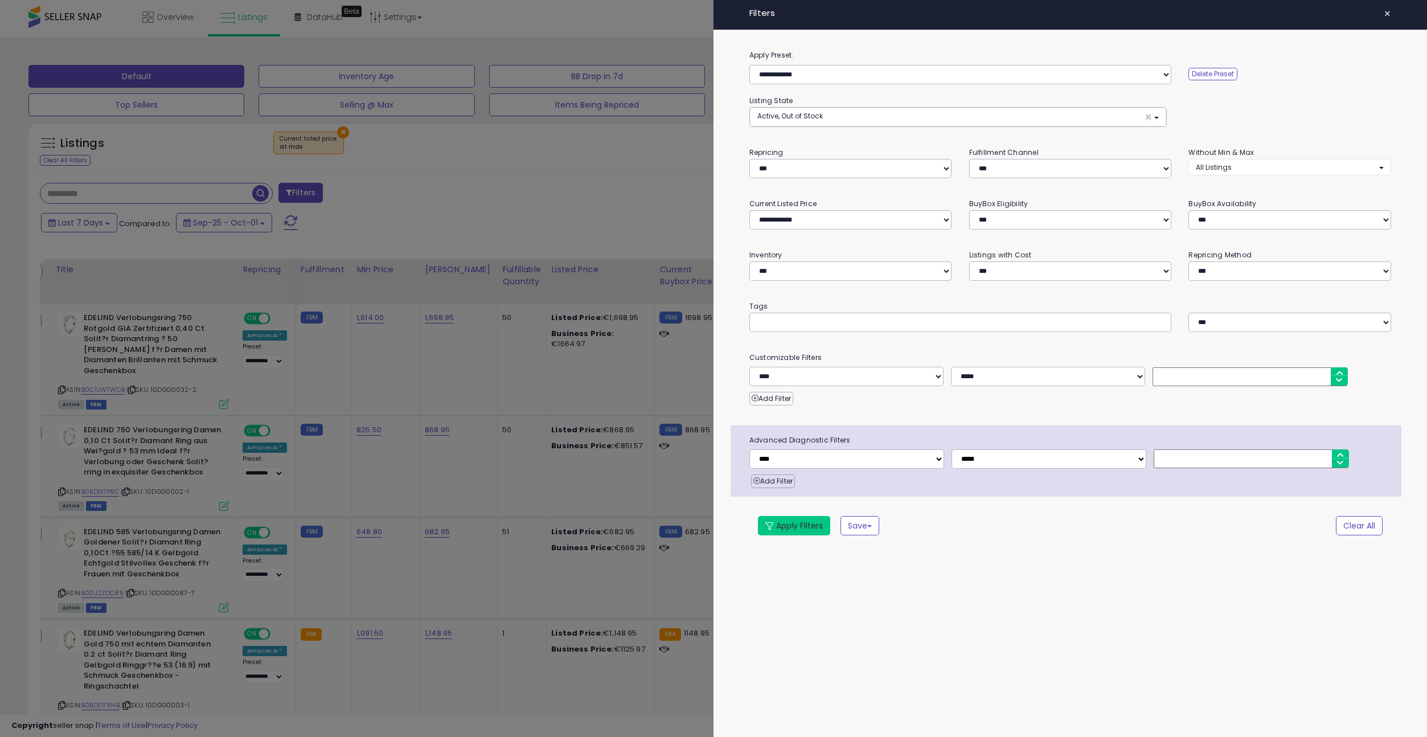
click at [784, 523] on button "Apply Filters" at bounding box center [794, 525] width 72 height 19
click at [797, 525] on button "Apply Filters" at bounding box center [794, 525] width 72 height 19
click at [616, 199] on div at bounding box center [713, 368] width 1427 height 737
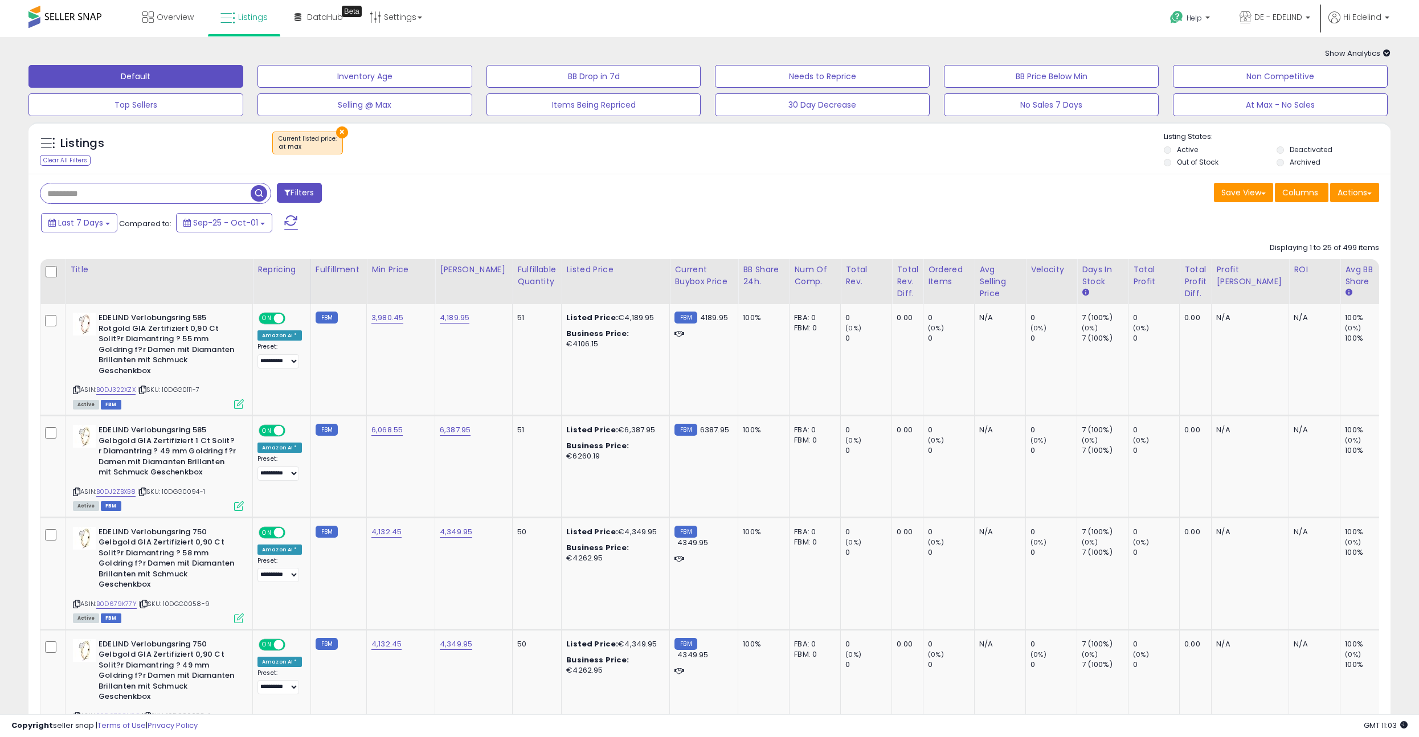
click at [637, 205] on div "Filters" at bounding box center [370, 194] width 678 height 23
